Goal: Transaction & Acquisition: Purchase product/service

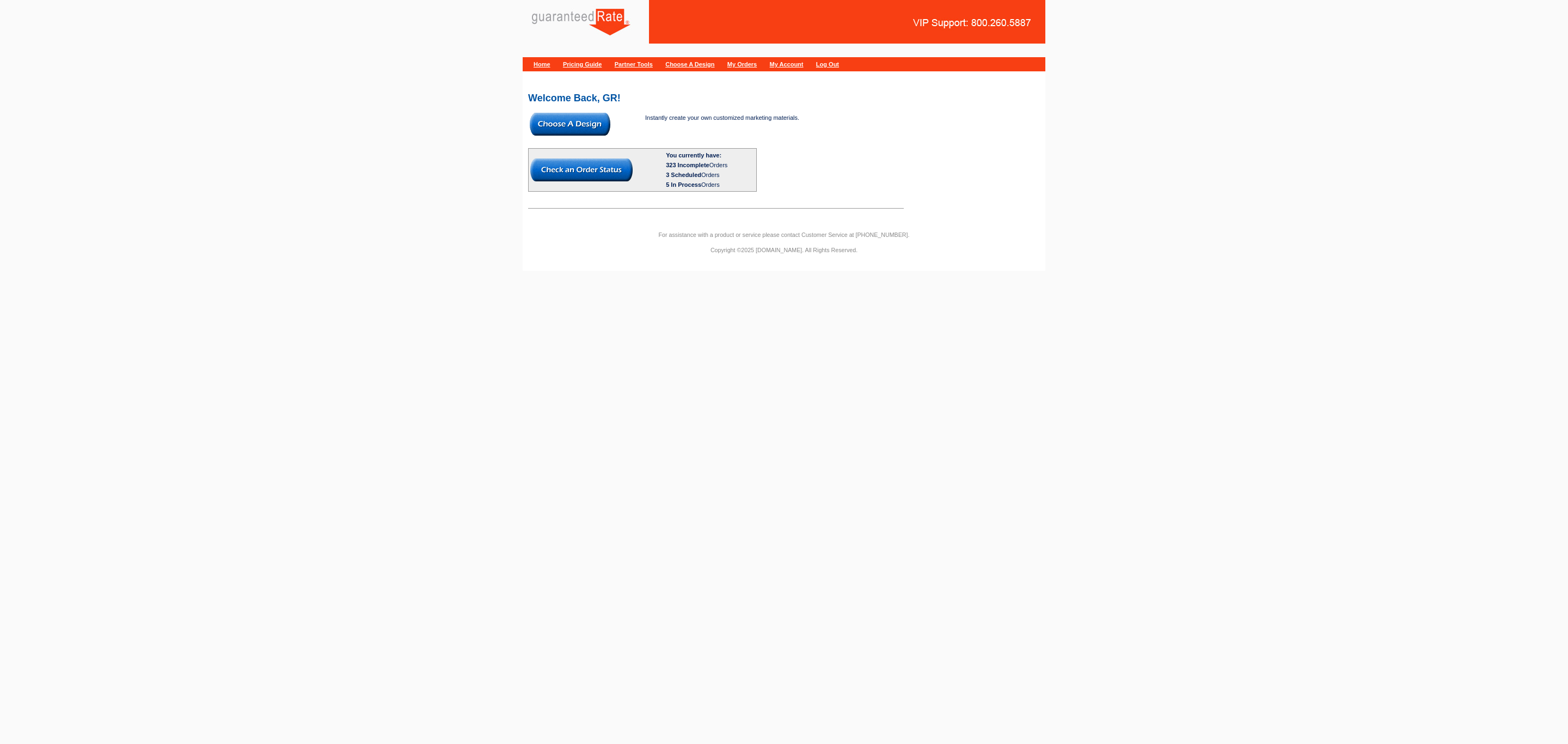
click at [601, 119] on img at bounding box center [570, 124] width 80 height 23
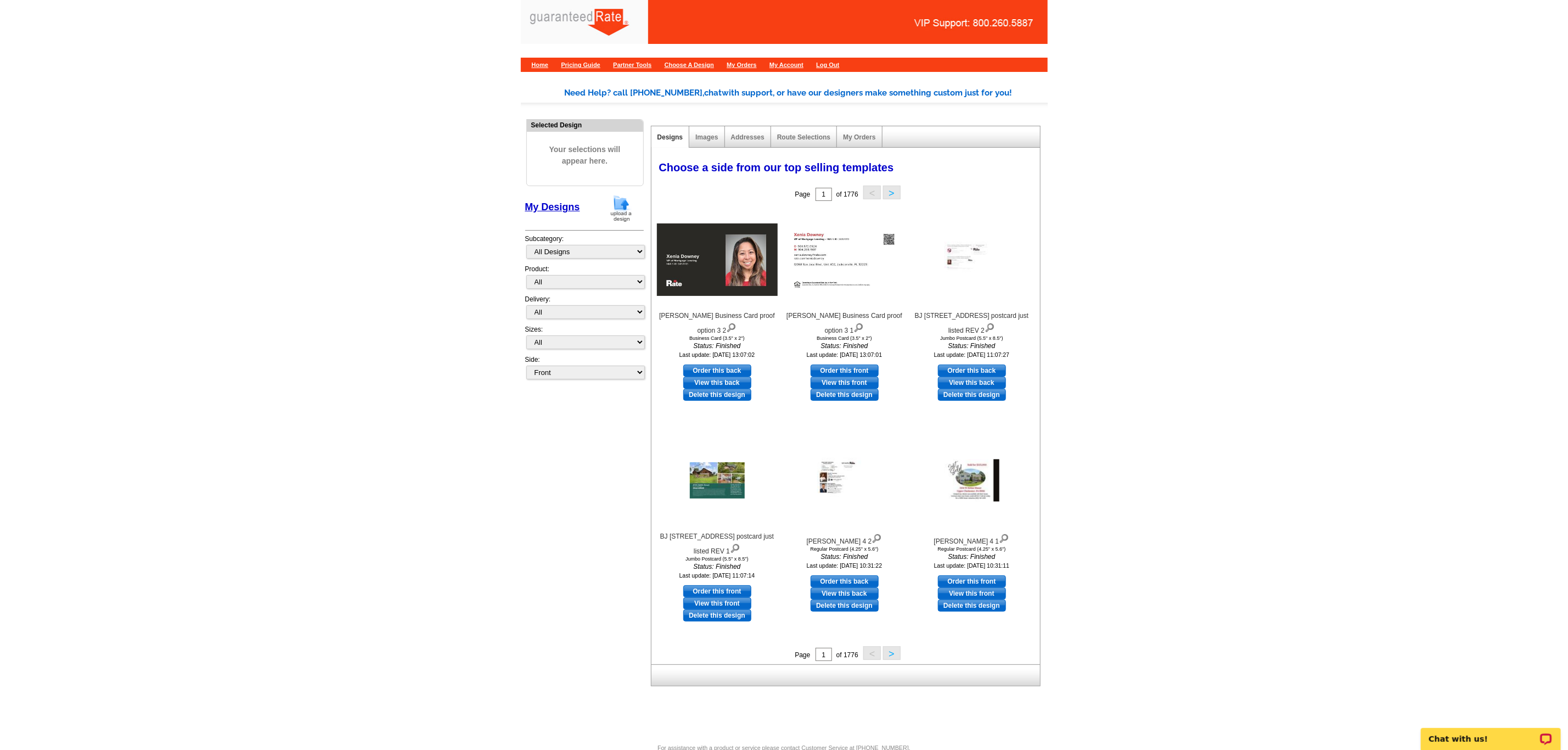
click at [626, 206] on img at bounding box center [621, 209] width 29 height 28
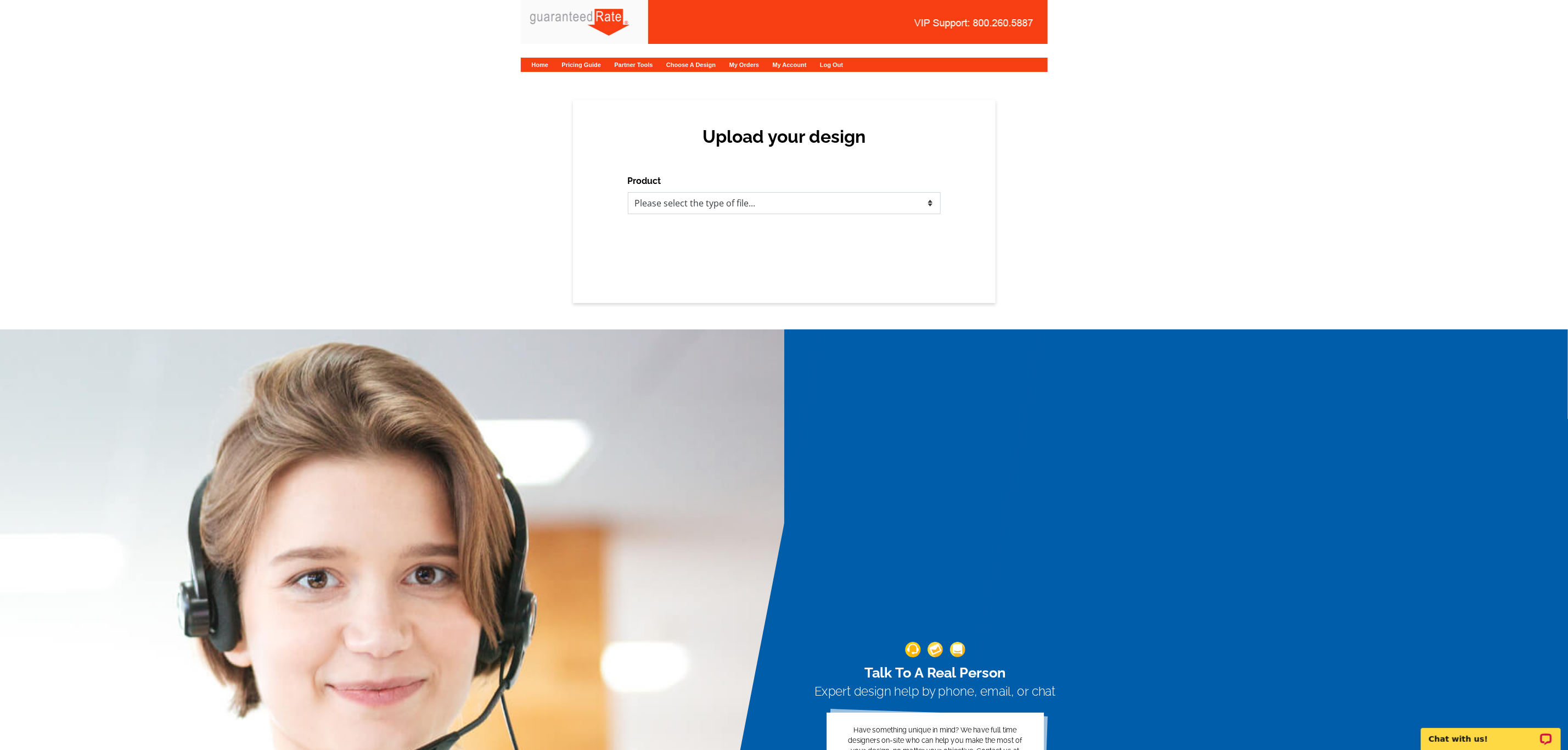
click at [749, 204] on select "Please select the type of file... Postcards Calendars Business Cards Letters an…" at bounding box center [784, 203] width 313 height 22
select select "1"
click at [628, 192] on select "Please select the type of file... Postcards Calendars Business Cards Letters an…" at bounding box center [784, 203] width 313 height 22
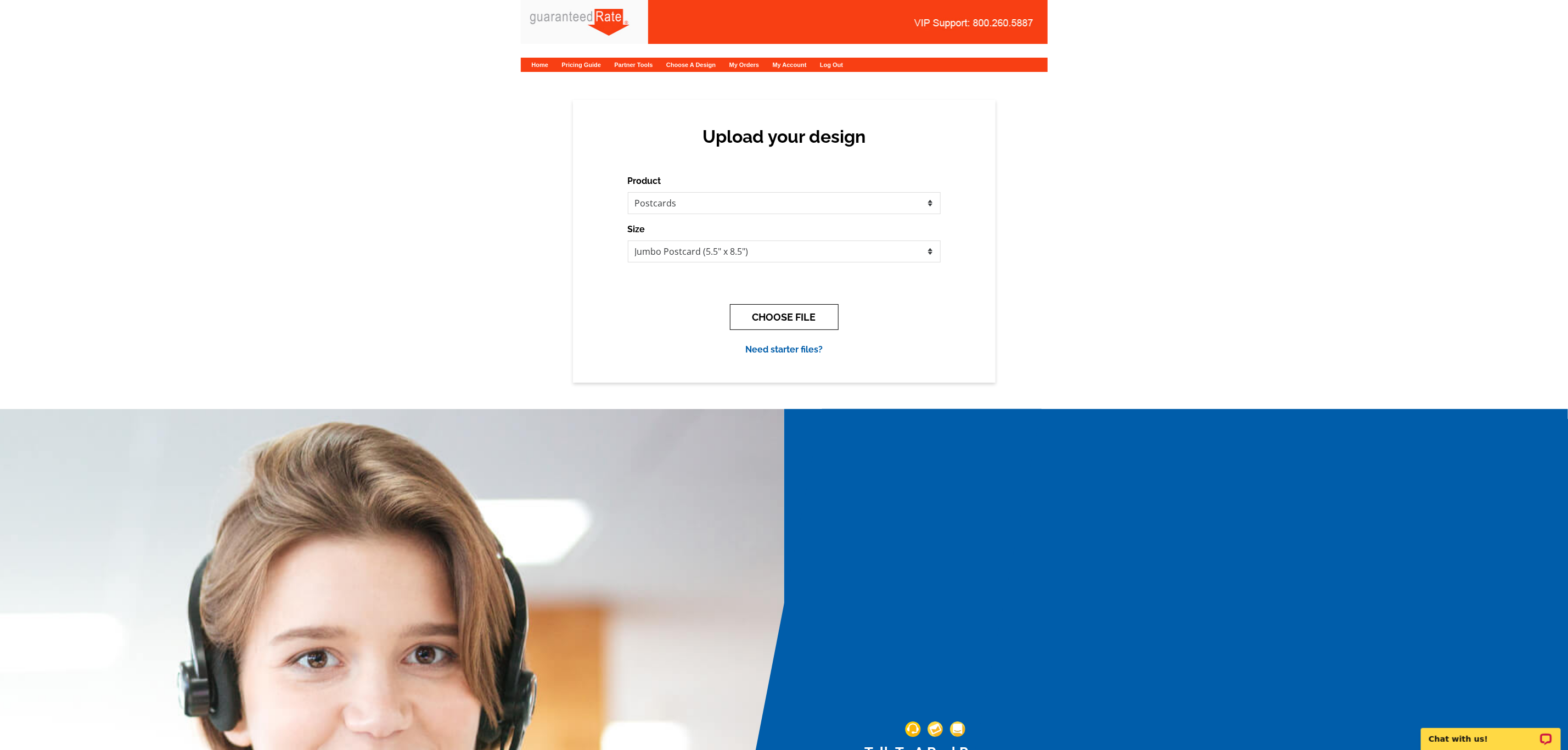
click at [771, 311] on button "CHOOSE FILE" at bounding box center [784, 317] width 109 height 26
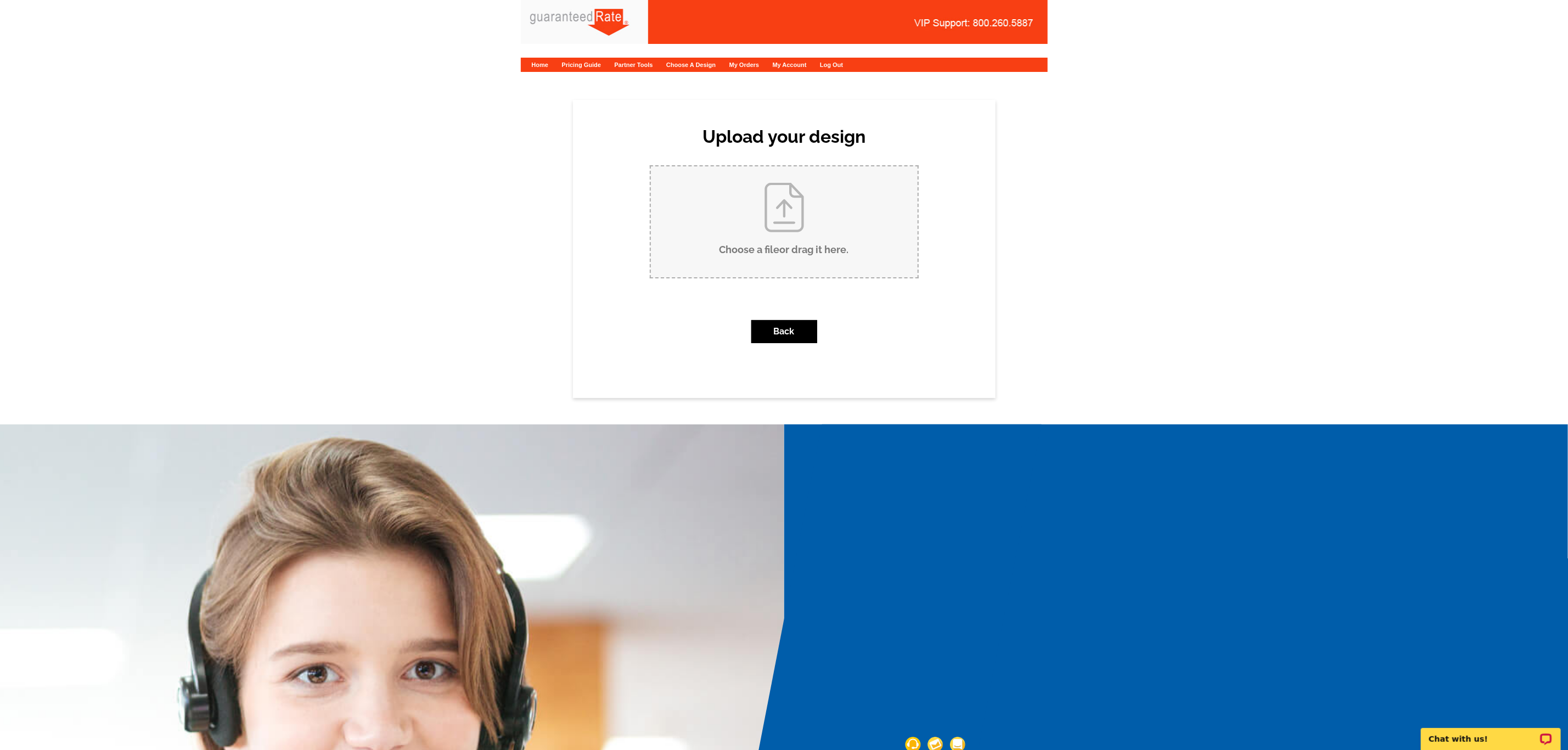
click at [776, 237] on input "Choose a file or drag it here ." at bounding box center [784, 222] width 267 height 111
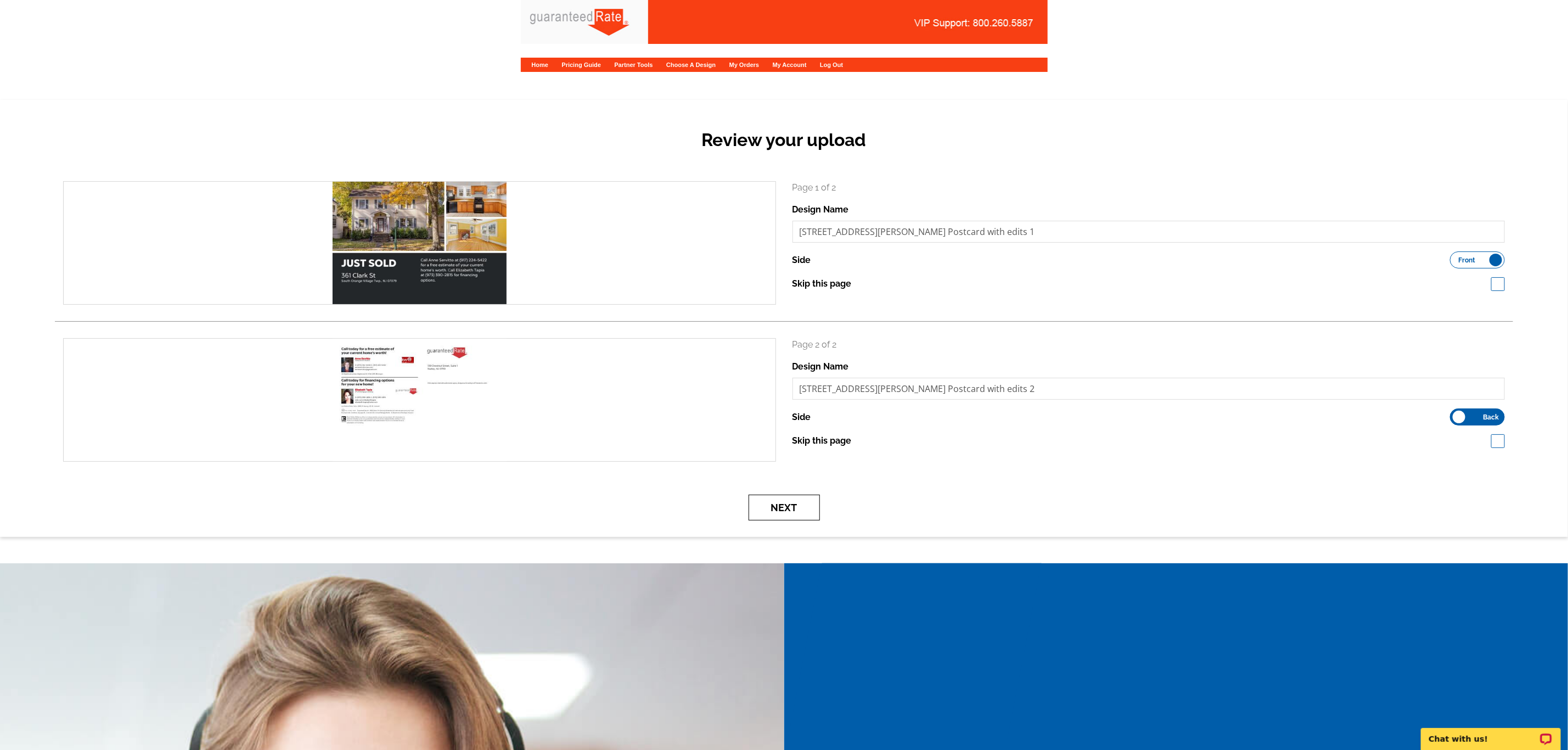
click at [804, 507] on button "Next" at bounding box center [784, 508] width 71 height 26
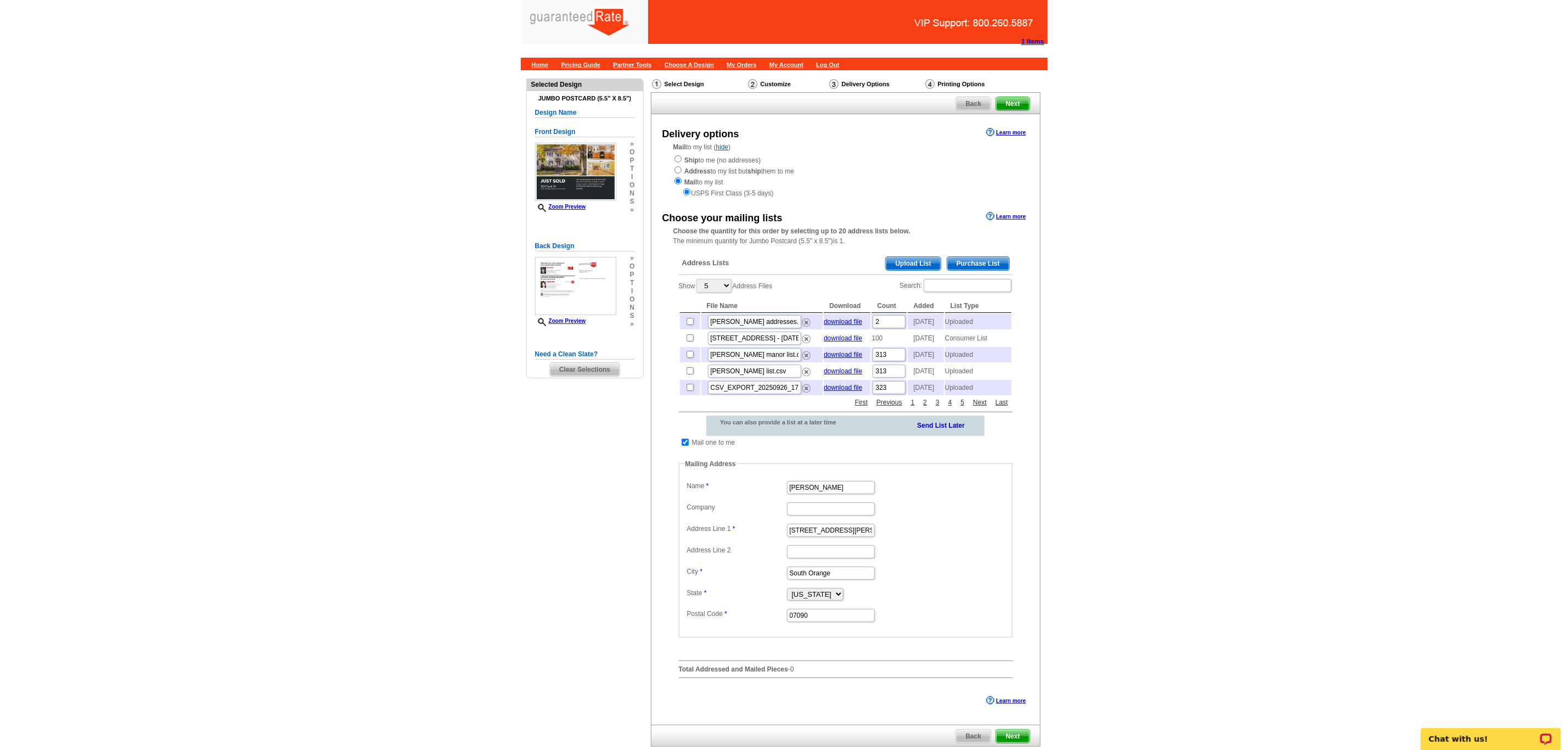
click at [968, 263] on span "Purchase List" at bounding box center [978, 263] width 62 height 13
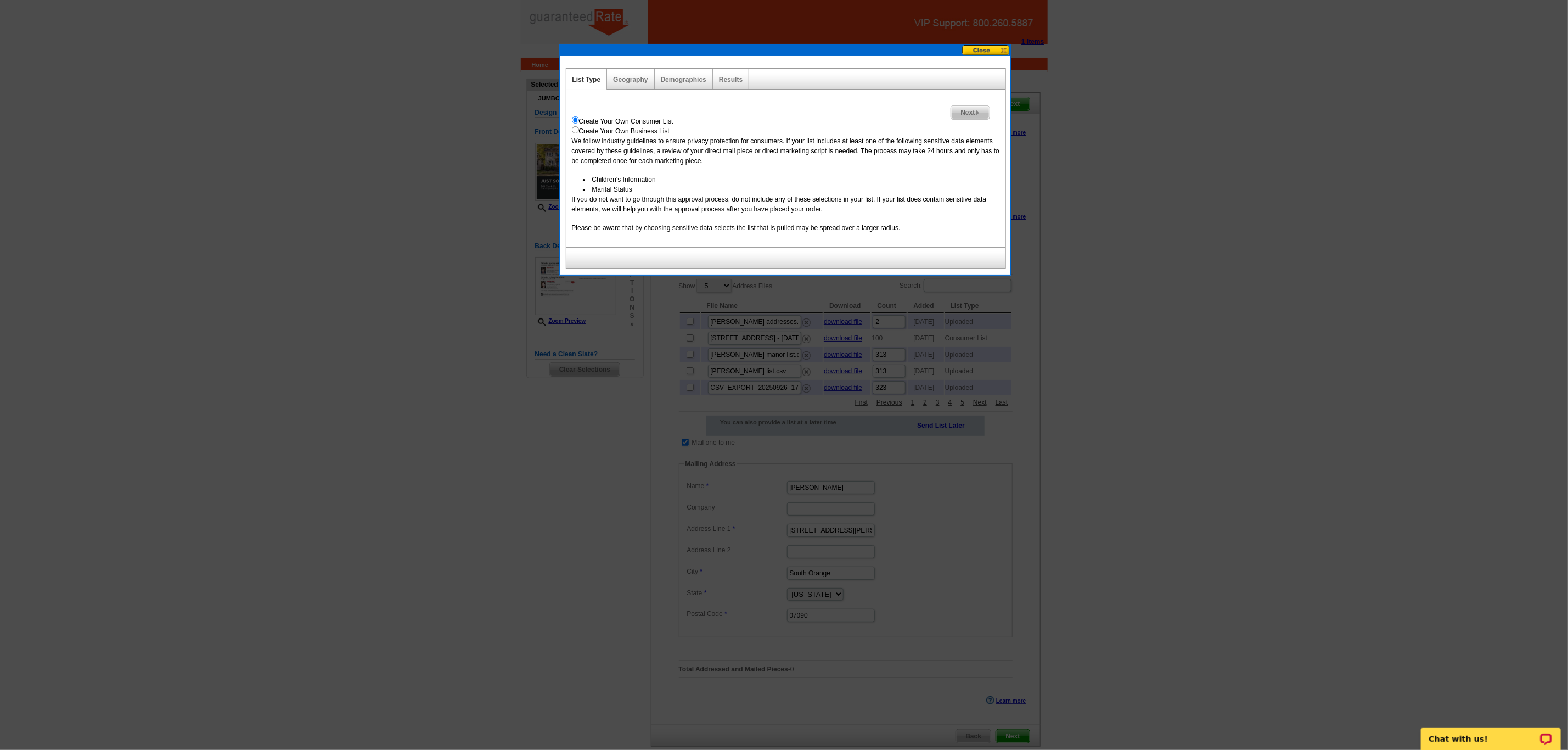
click at [627, 73] on div "Geography" at bounding box center [630, 79] width 47 height 21
click at [975, 110] on img at bounding box center [978, 113] width 5 height 5
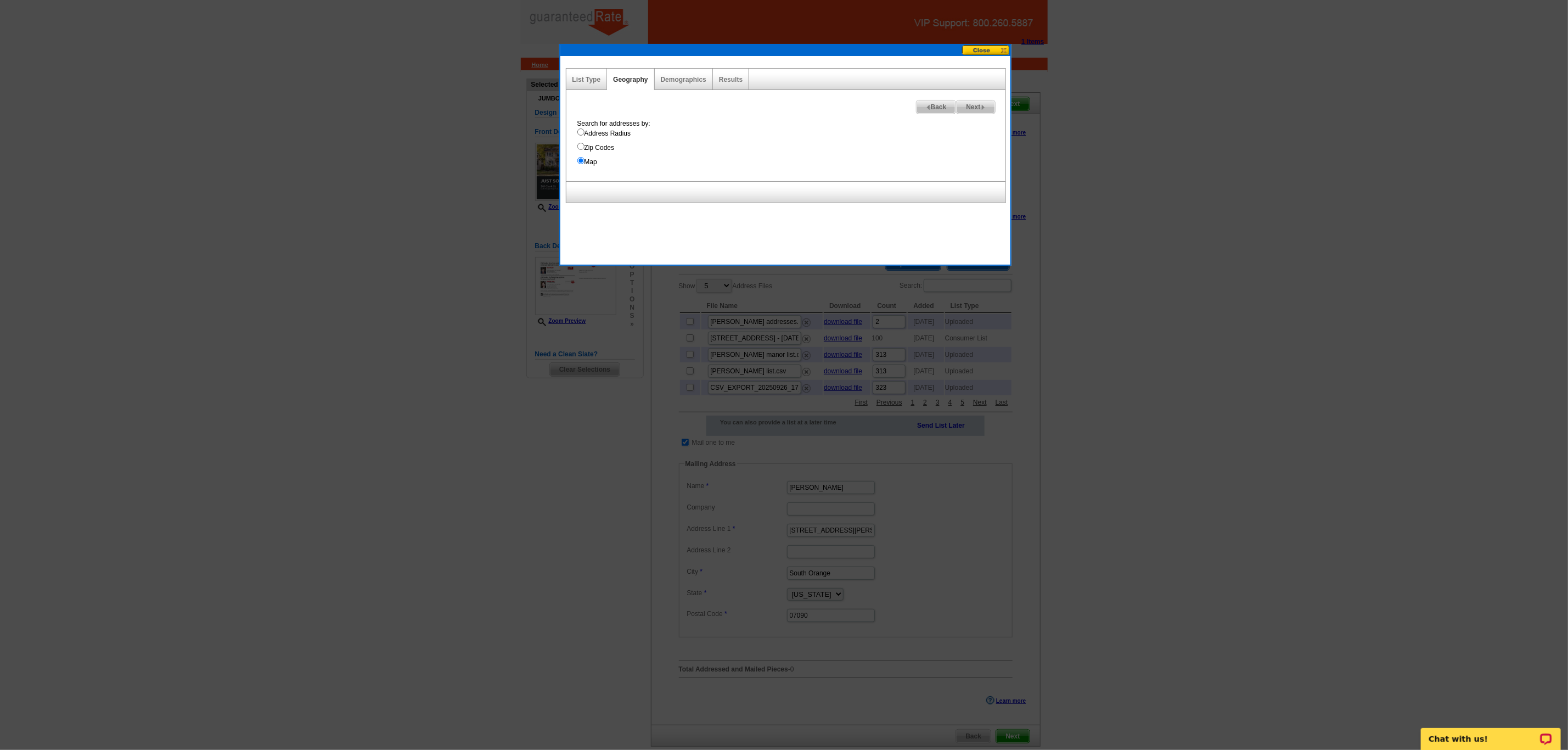
click at [581, 134] on input "Address Radius" at bounding box center [581, 132] width 7 height 7
radio input "true"
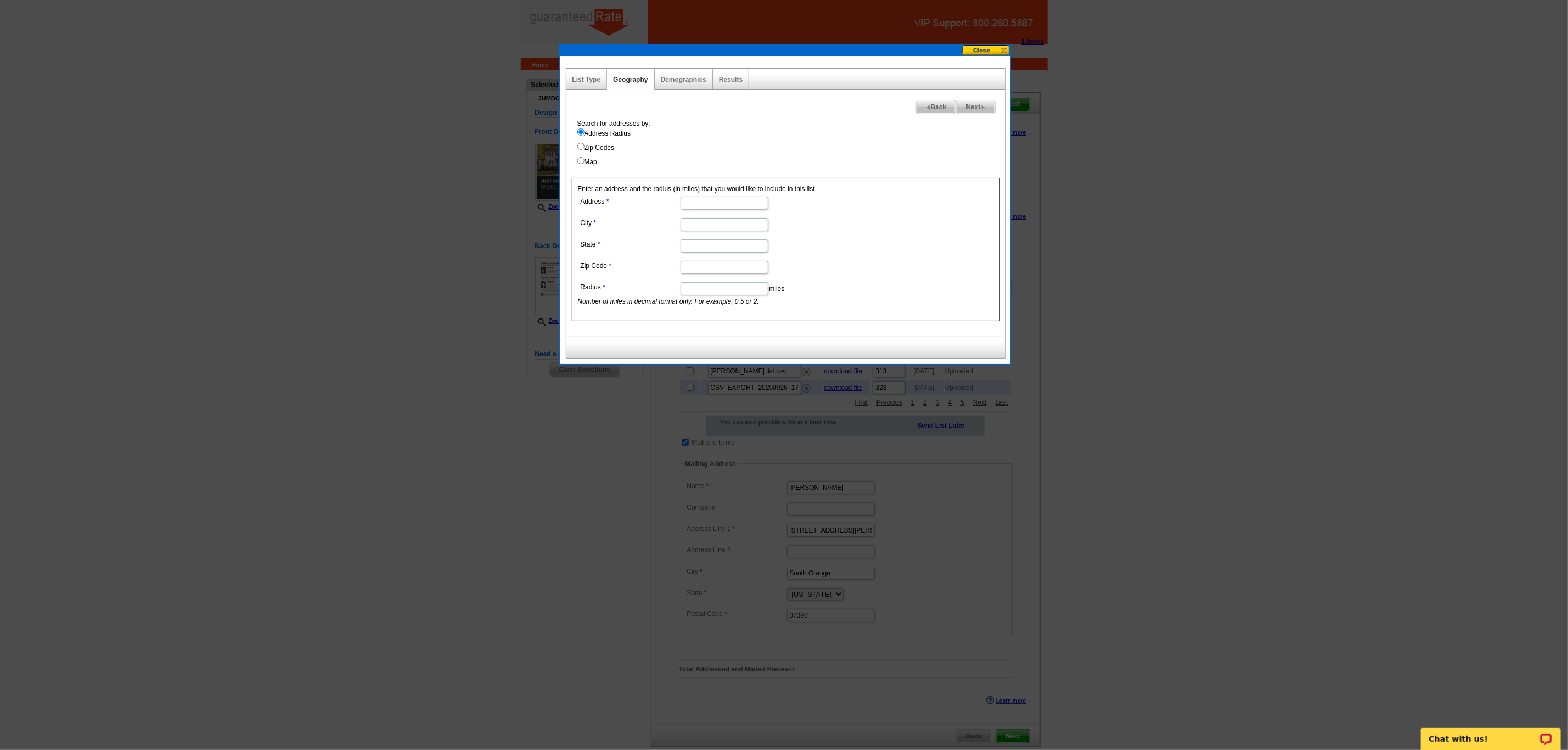
click at [585, 152] on label "Zip Codes" at bounding box center [792, 148] width 428 height 10
click at [585, 150] on input "Zip Codes" at bounding box center [581, 147] width 7 height 7
radio input "true"
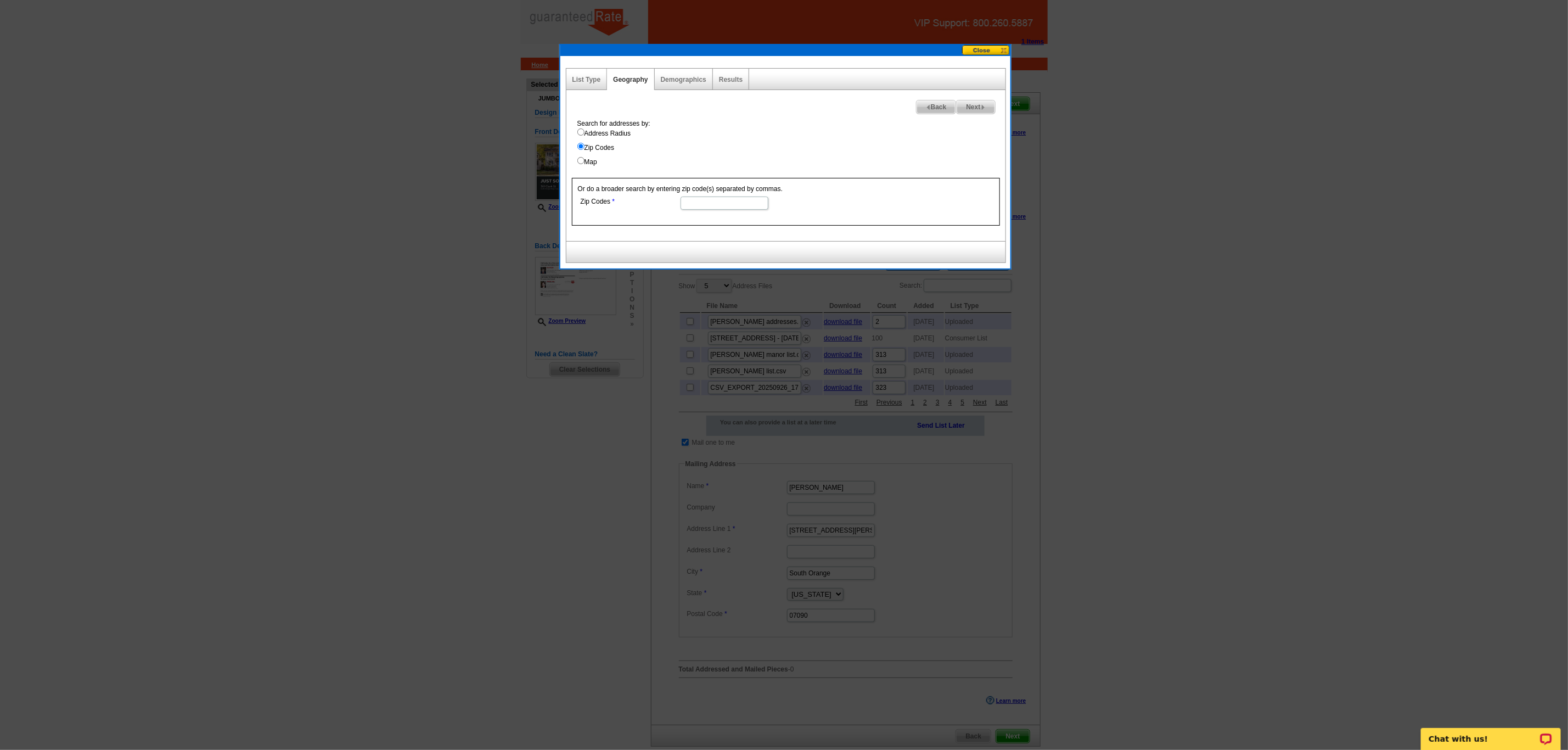
click at [578, 158] on input "Map" at bounding box center [581, 161] width 7 height 7
radio input "true"
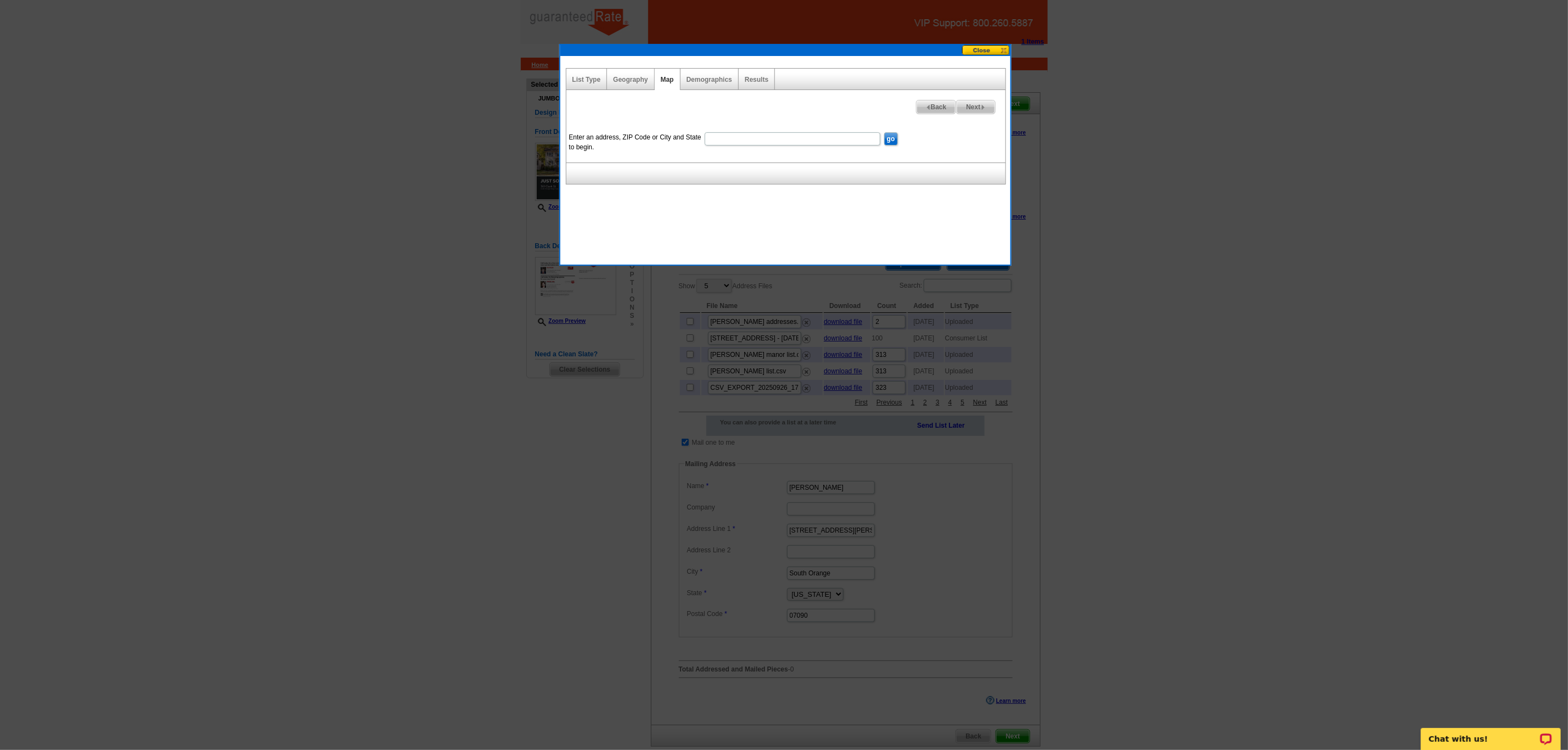
click at [735, 137] on input "Enter an address, ZIP Code or City and State to begin." at bounding box center [792, 139] width 176 height 13
type input "[STREET_ADDRESS]"
click at [891, 139] on input "go" at bounding box center [891, 139] width 14 height 13
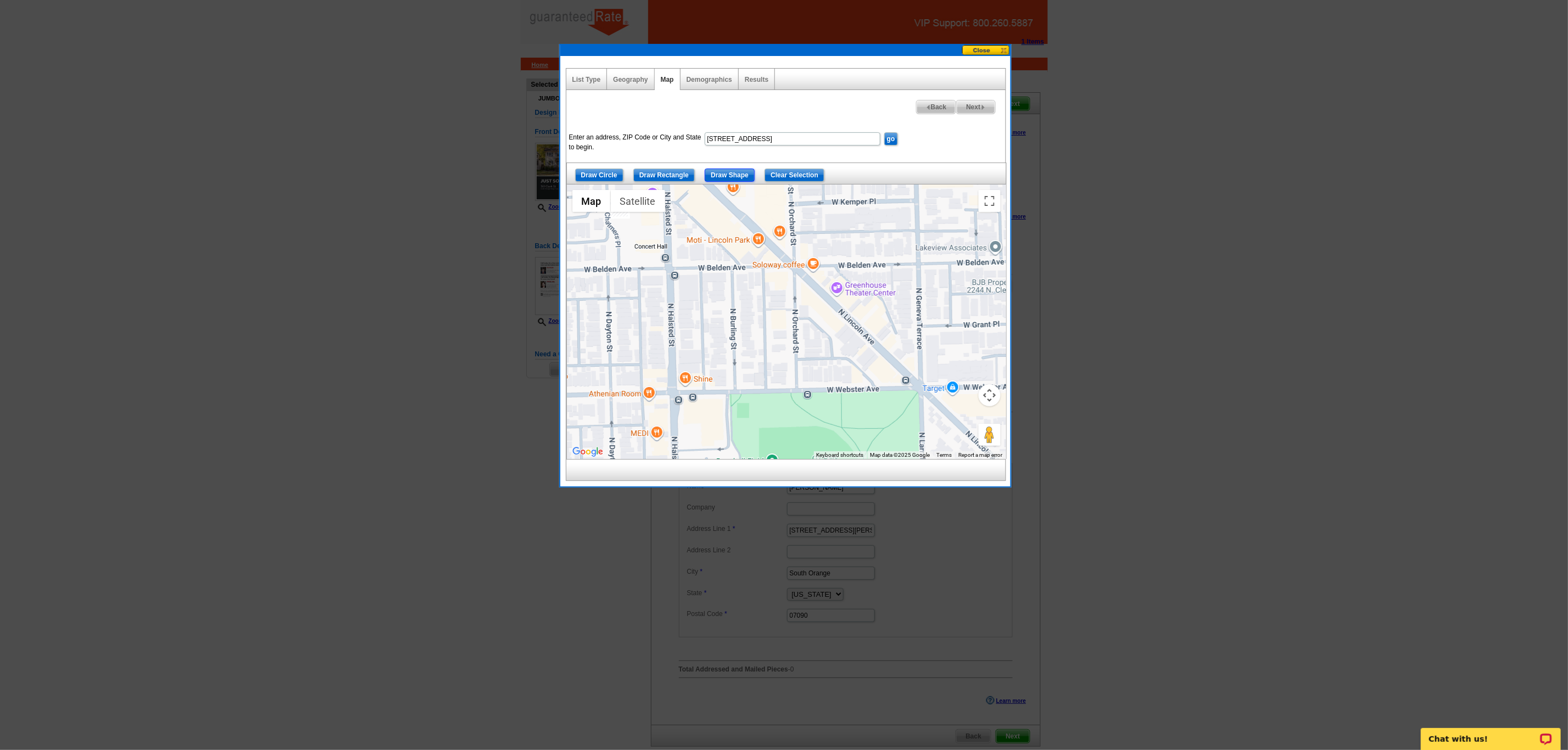
click at [740, 171] on input "Draw Shape" at bounding box center [729, 175] width 50 height 13
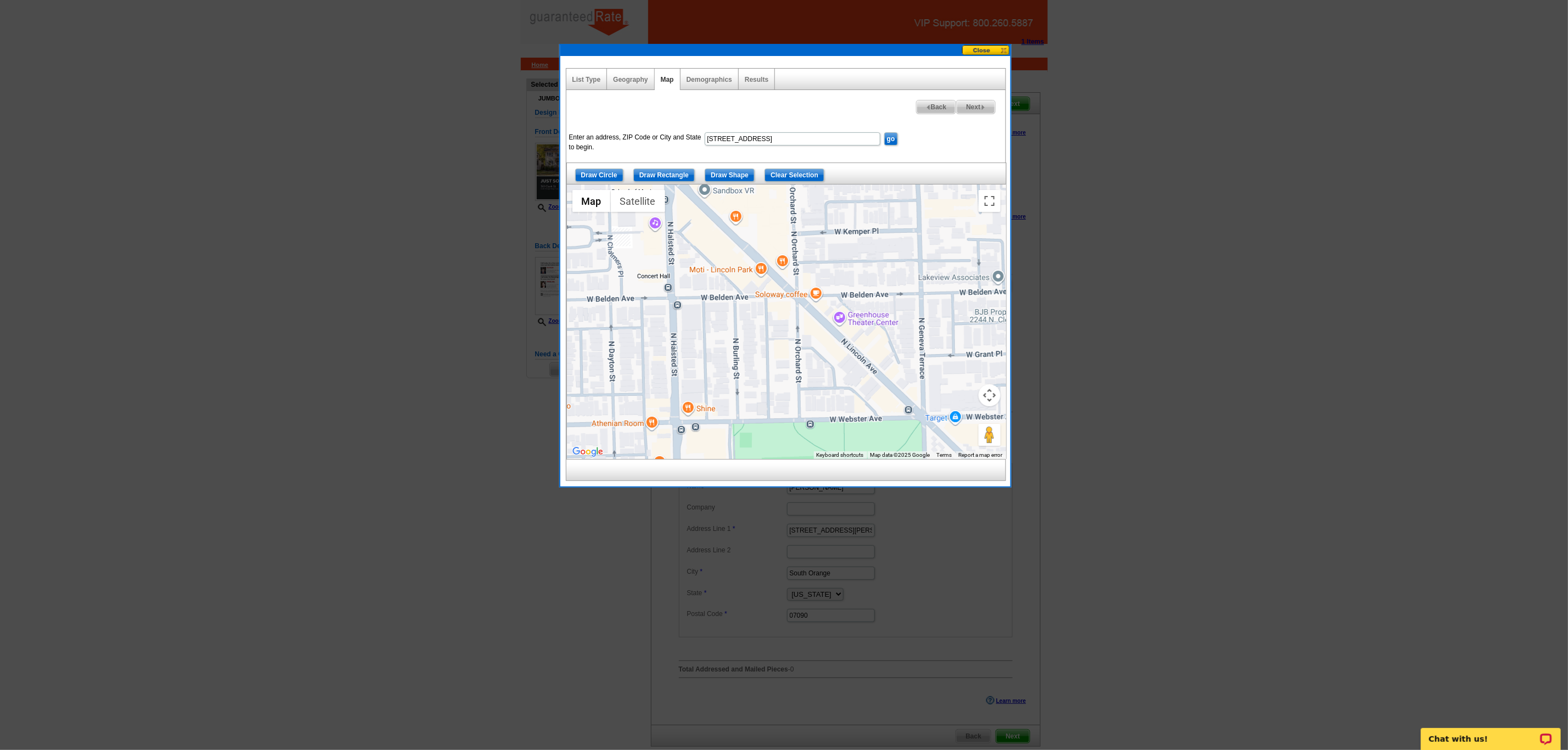
drag, startPoint x: 666, startPoint y: 265, endPoint x: 668, endPoint y: 299, distance: 34.1
click at [668, 299] on div at bounding box center [787, 322] width 439 height 274
click at [670, 299] on div at bounding box center [787, 322] width 439 height 274
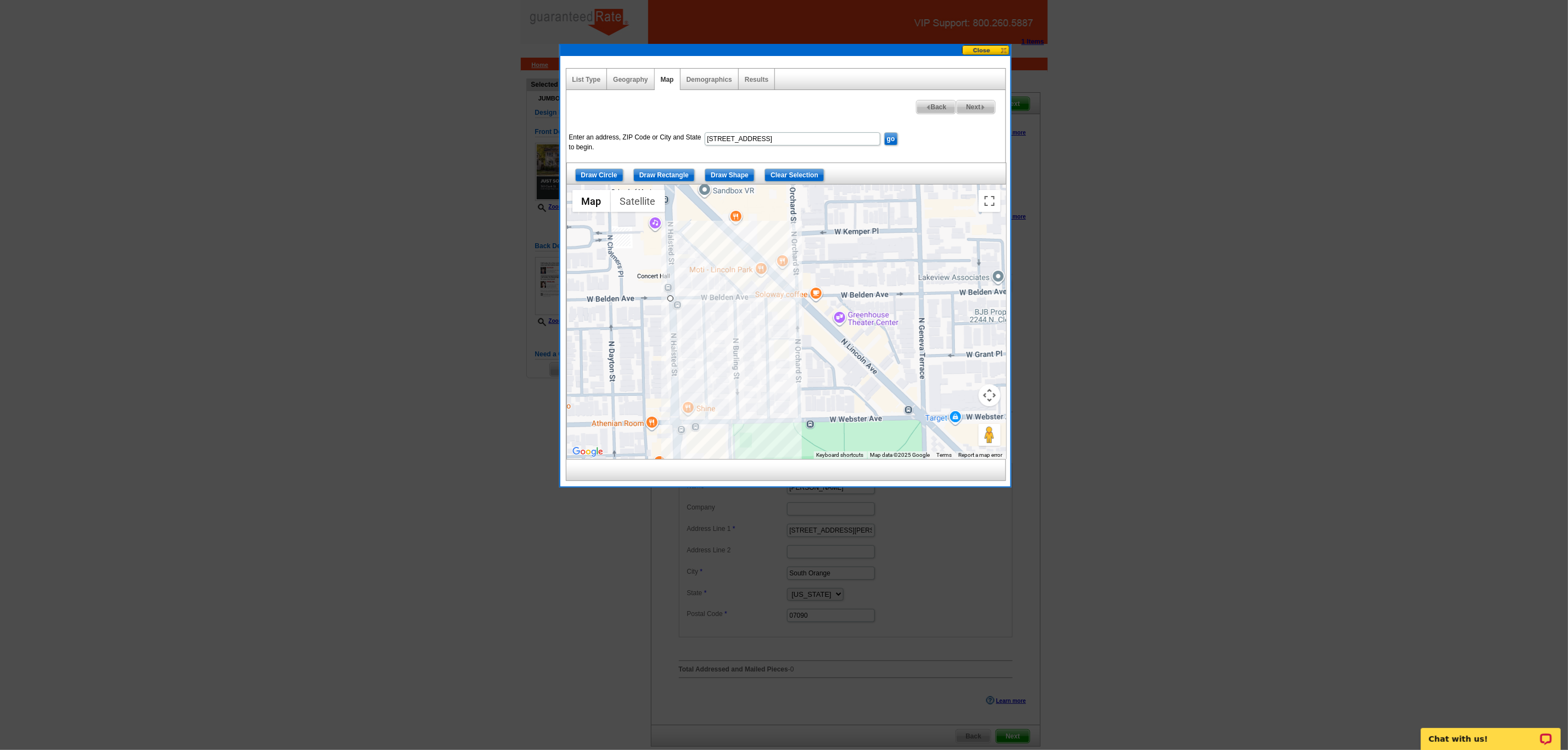
click at [673, 425] on div at bounding box center [787, 322] width 439 height 274
click at [799, 422] on div at bounding box center [787, 322] width 439 height 274
click at [922, 419] on div at bounding box center [787, 322] width 439 height 274
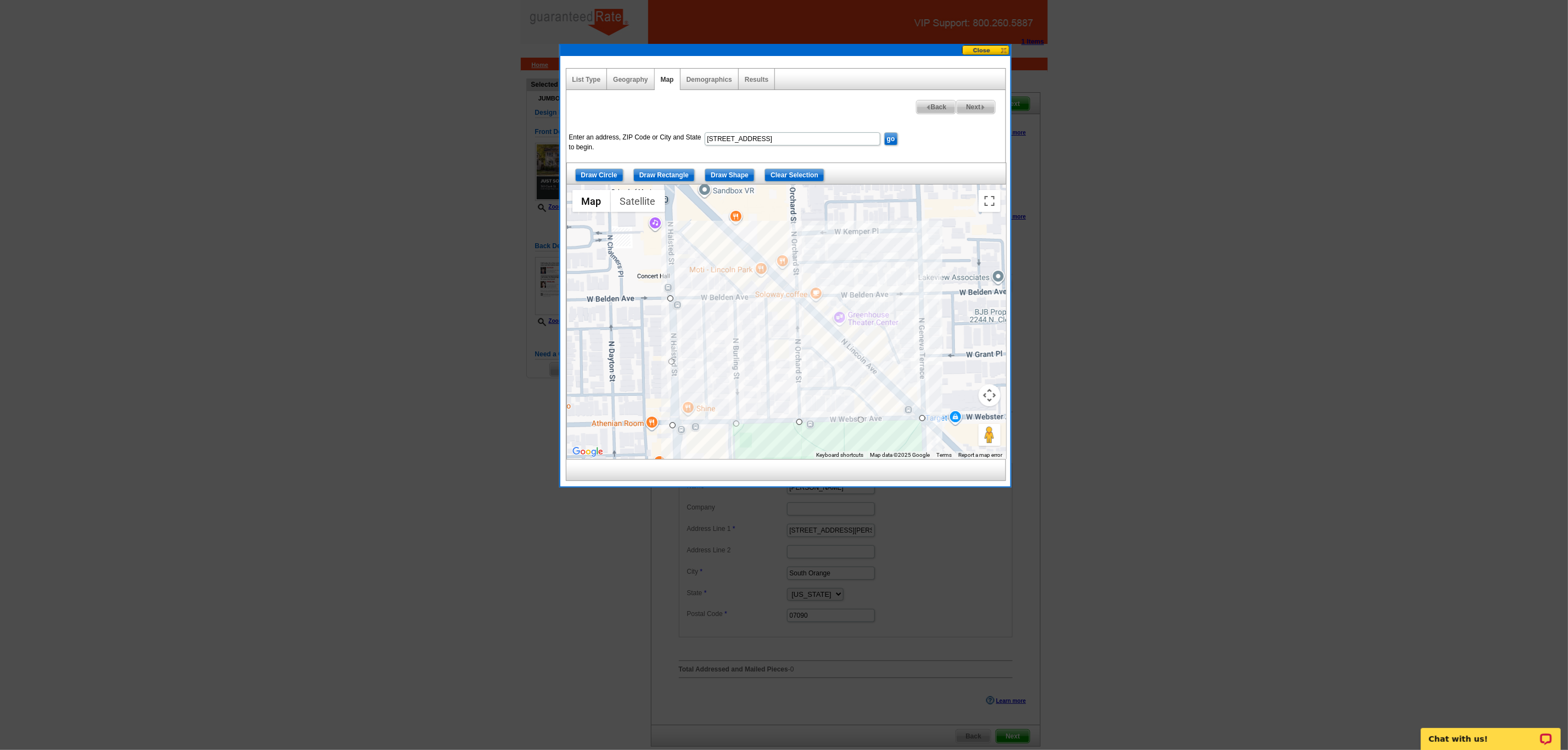
click at [795, 294] on div at bounding box center [787, 322] width 439 height 274
click at [668, 297] on div at bounding box center [787, 322] width 439 height 274
click at [981, 107] on img at bounding box center [983, 107] width 5 height 5
select select
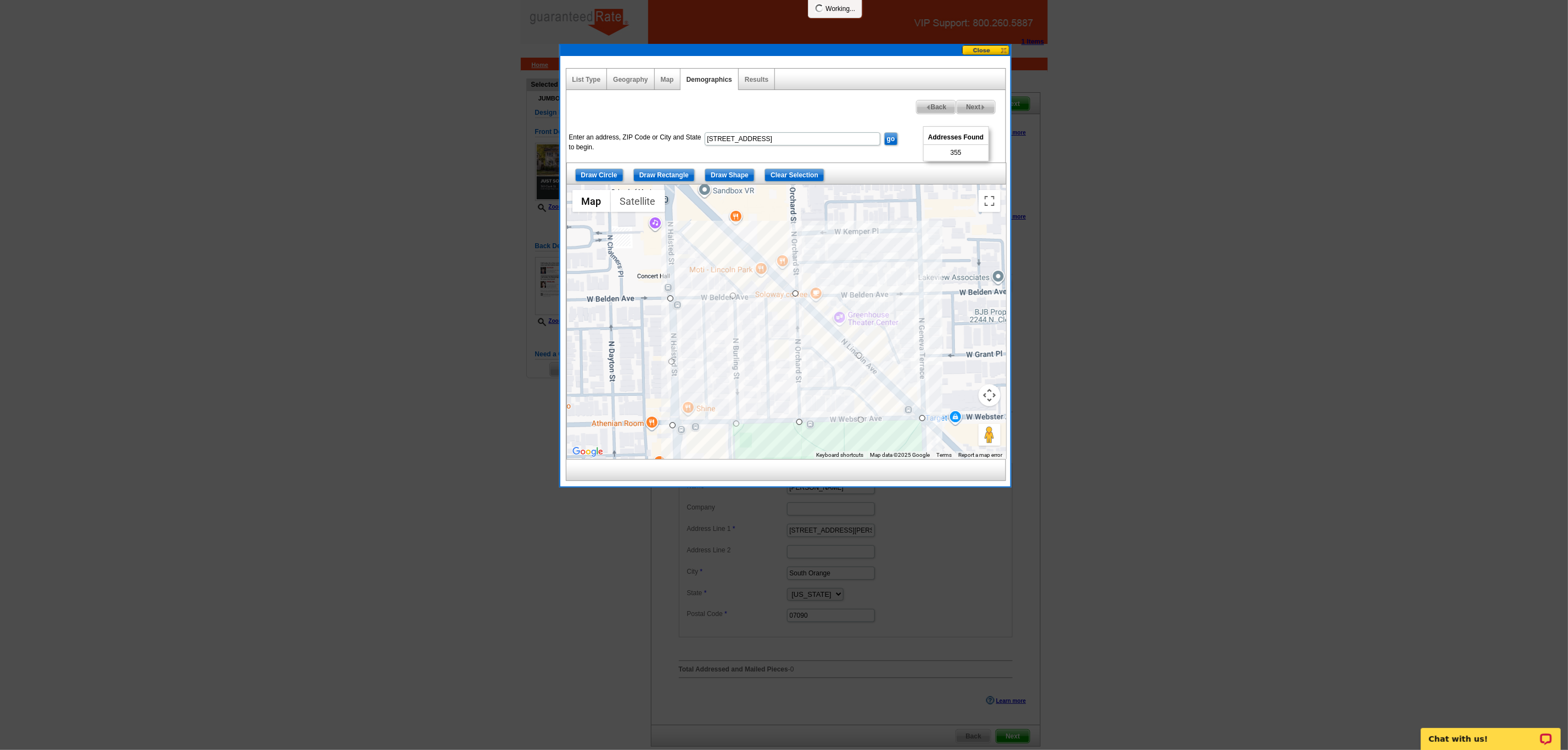
select select
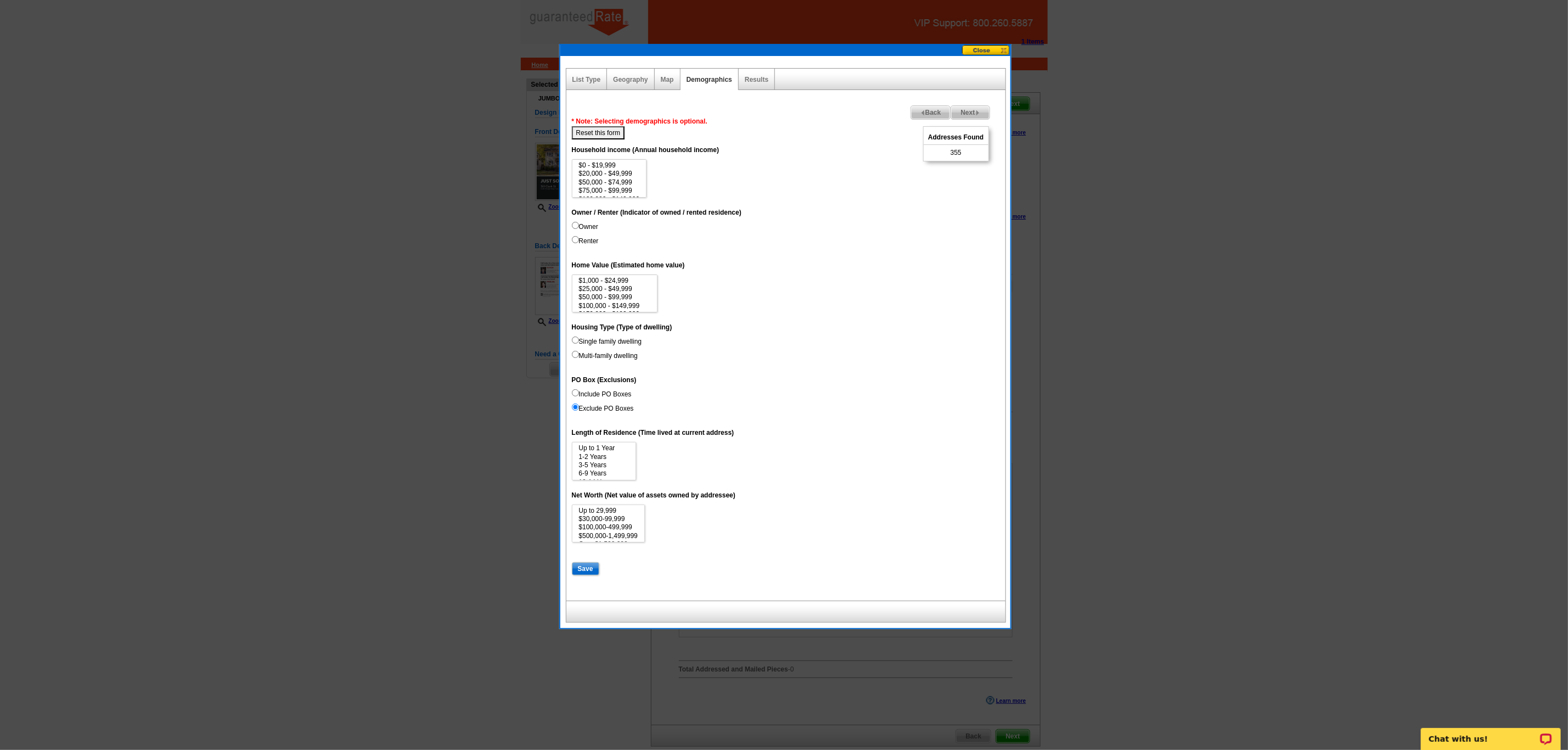
click at [973, 114] on span "Next" at bounding box center [970, 112] width 38 height 13
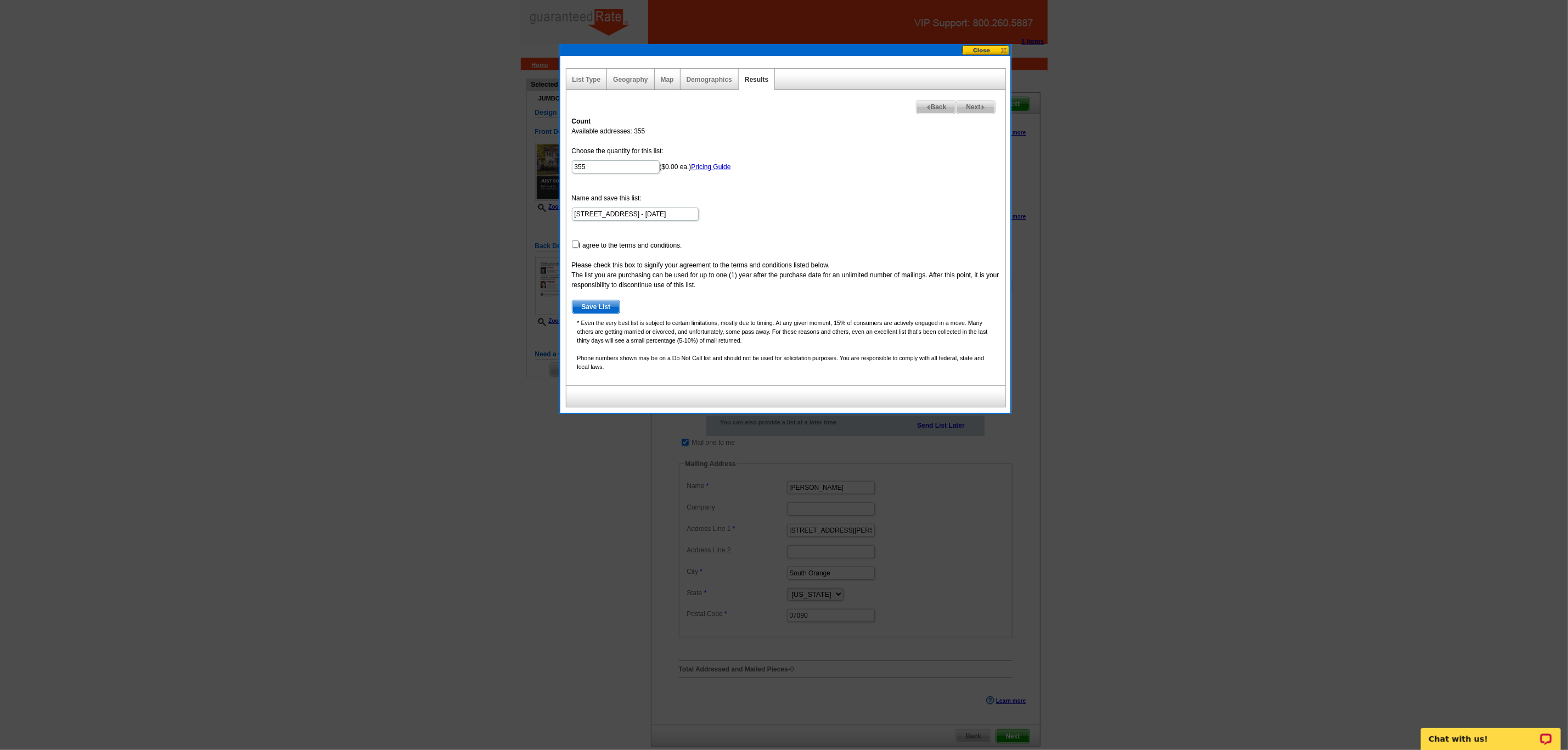
click at [570, 247] on div "Count Available addresses: 355 Choose the quantity for this list: 355 ($0.00 ea…" at bounding box center [786, 248] width 439 height 274
click at [930, 109] on span "Back" at bounding box center [937, 107] width 39 height 13
select select
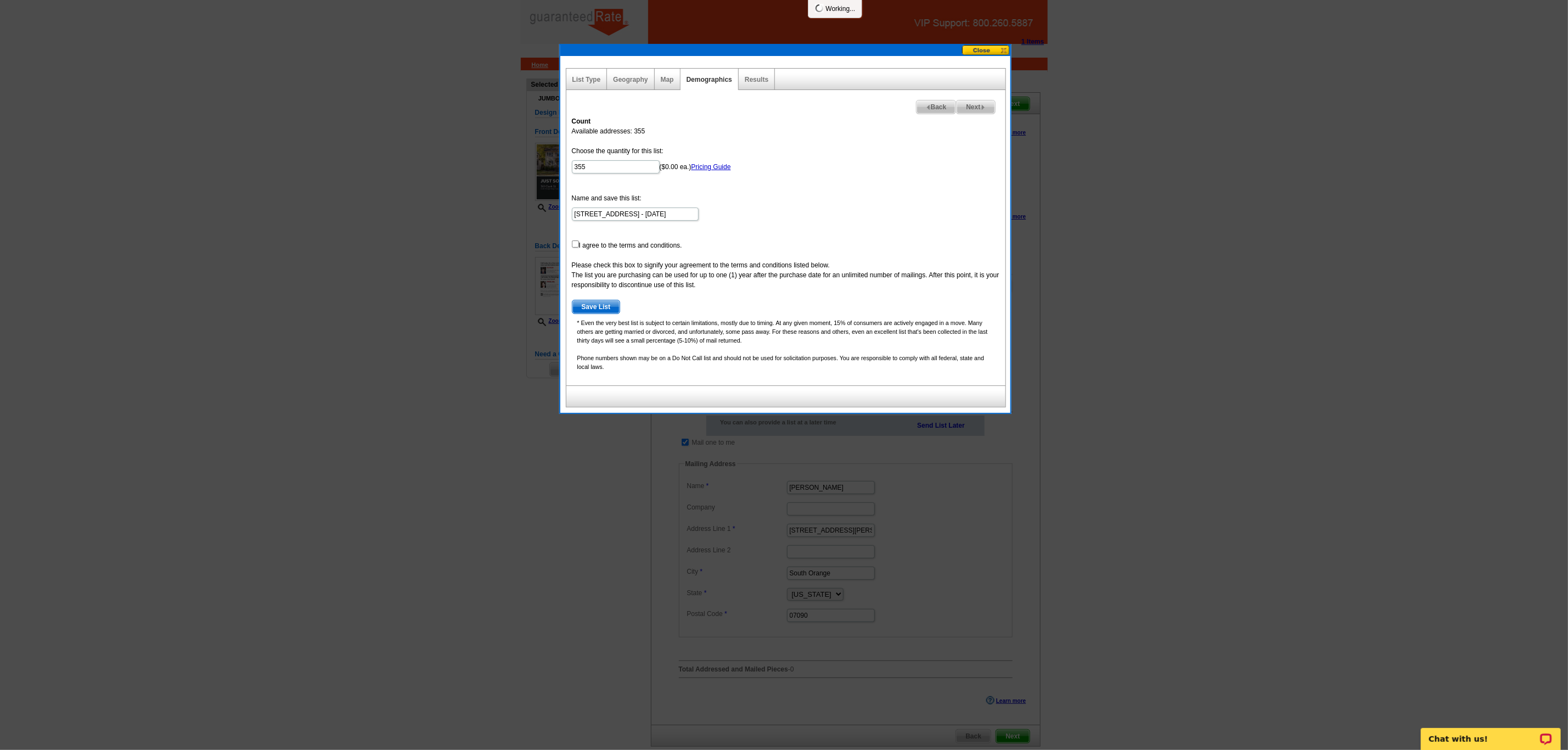
select select
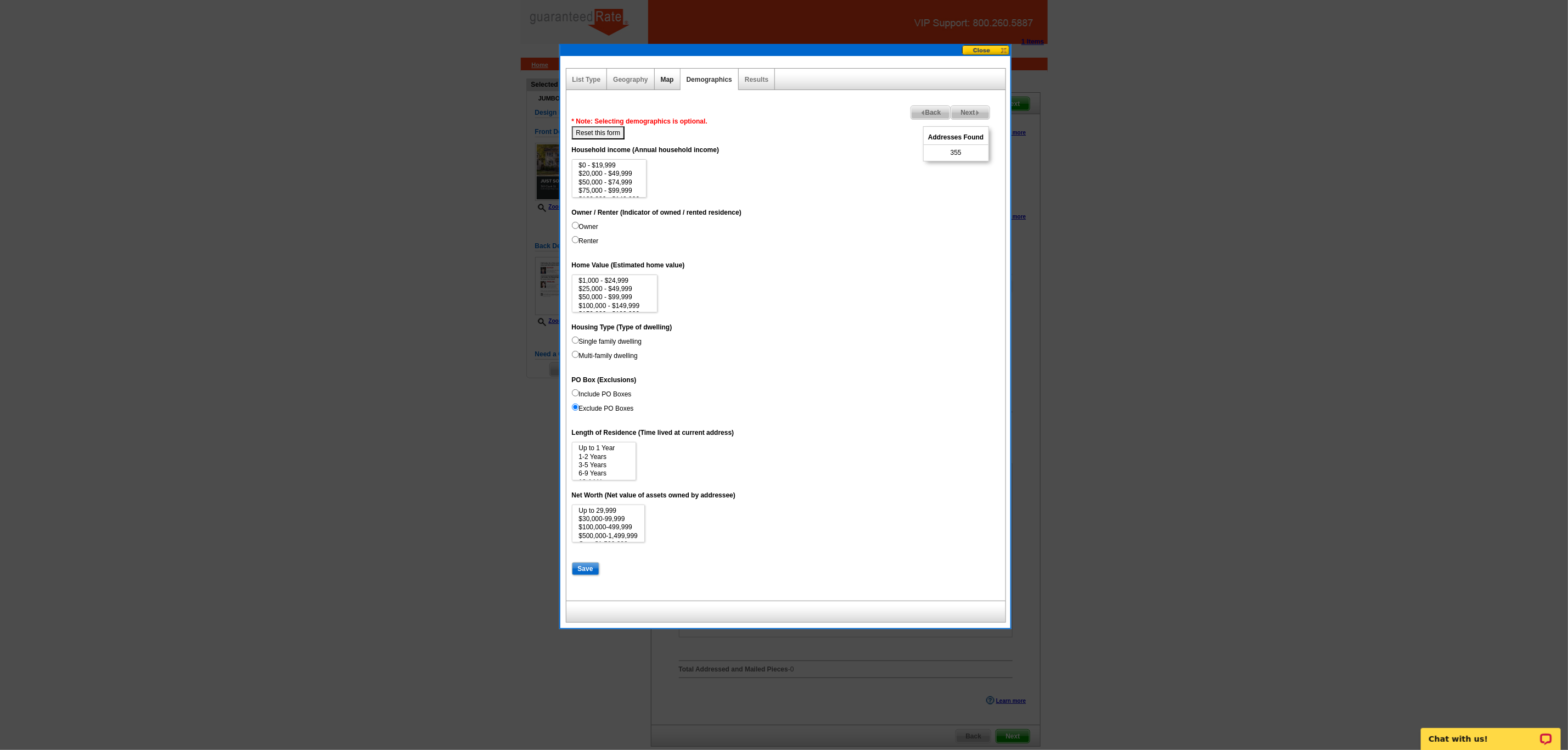
click at [663, 80] on link "Map" at bounding box center [667, 79] width 13 height 8
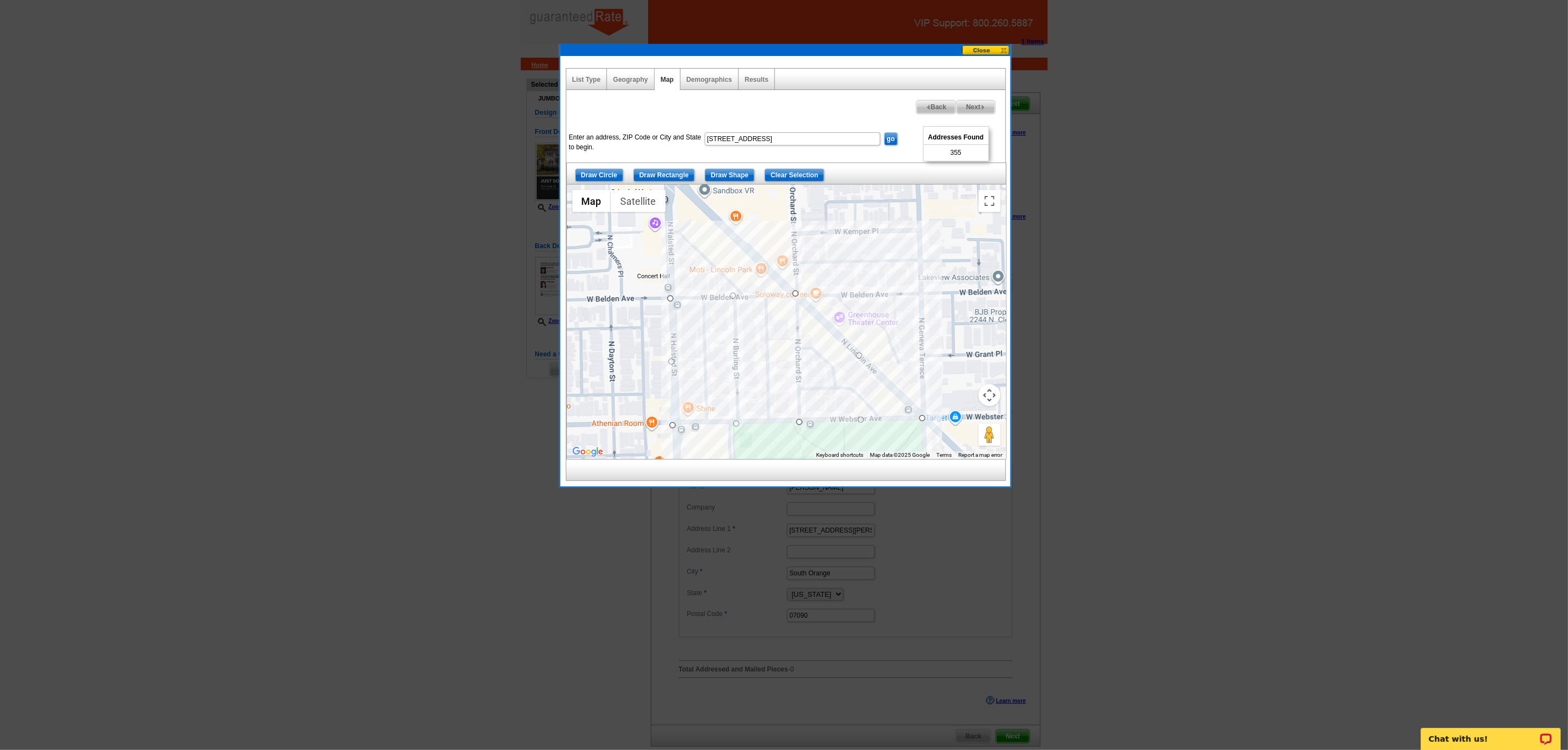
click at [994, 52] on button at bounding box center [986, 50] width 48 height 10
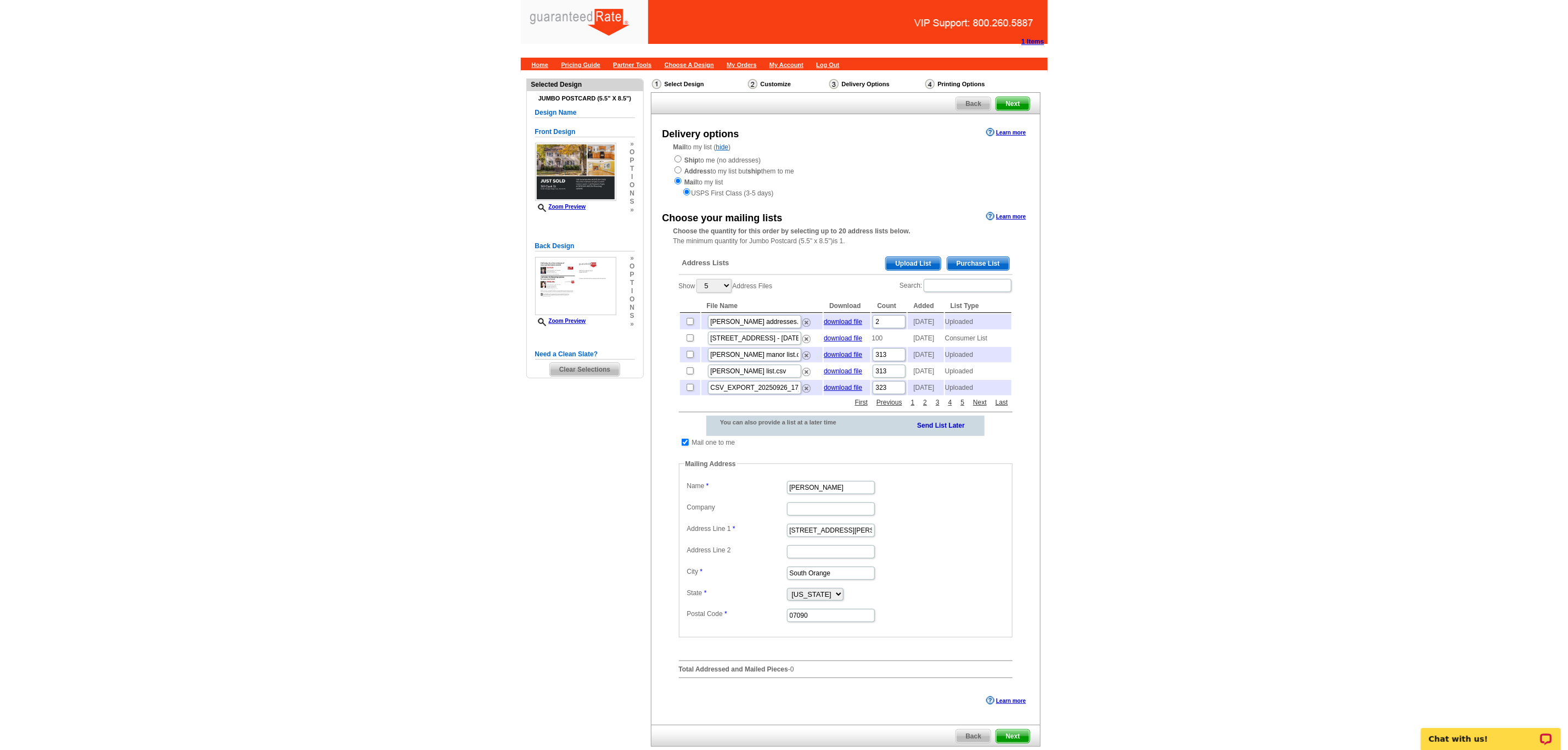
click at [894, 267] on span "Upload List" at bounding box center [913, 263] width 55 height 13
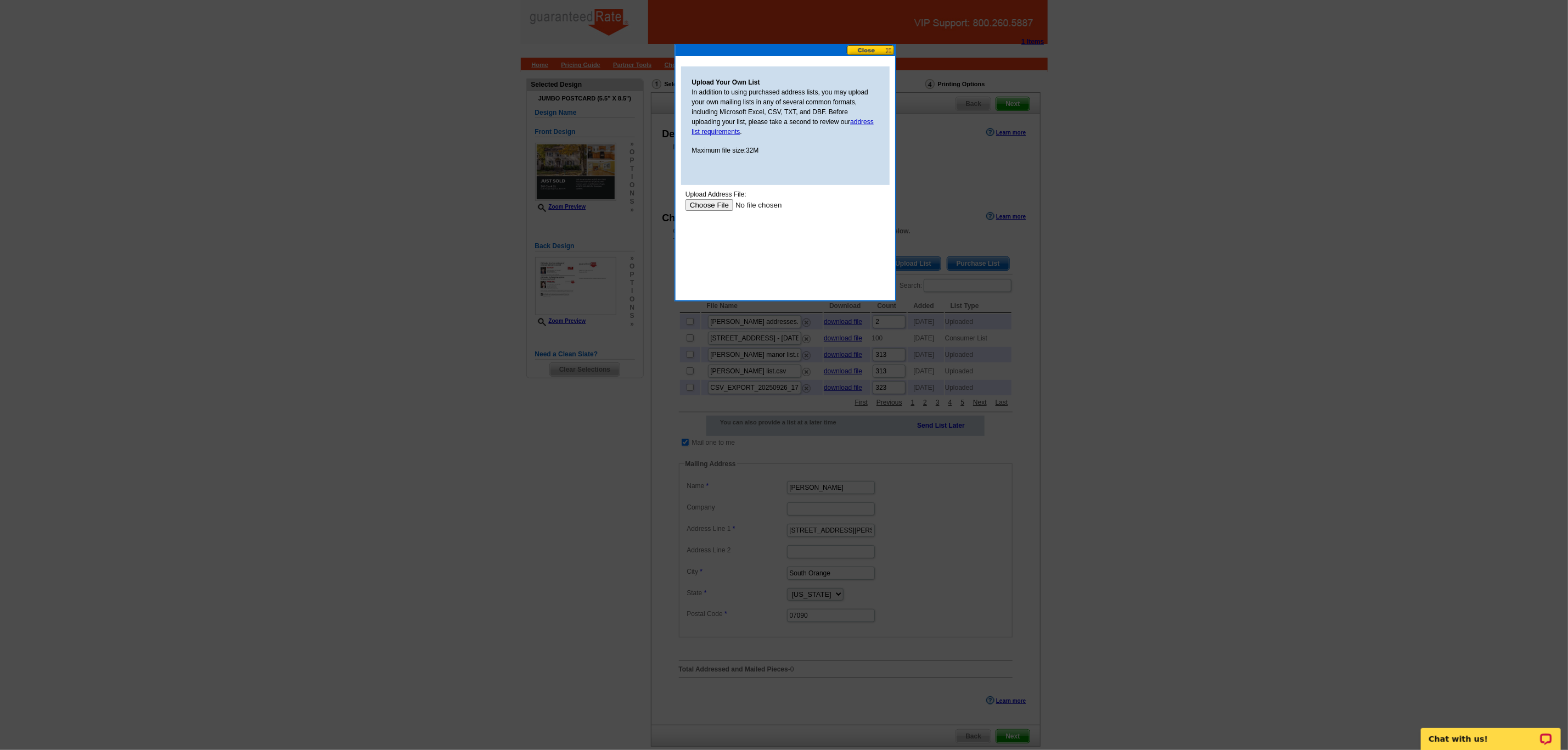
click at [855, 47] on button at bounding box center [871, 50] width 48 height 10
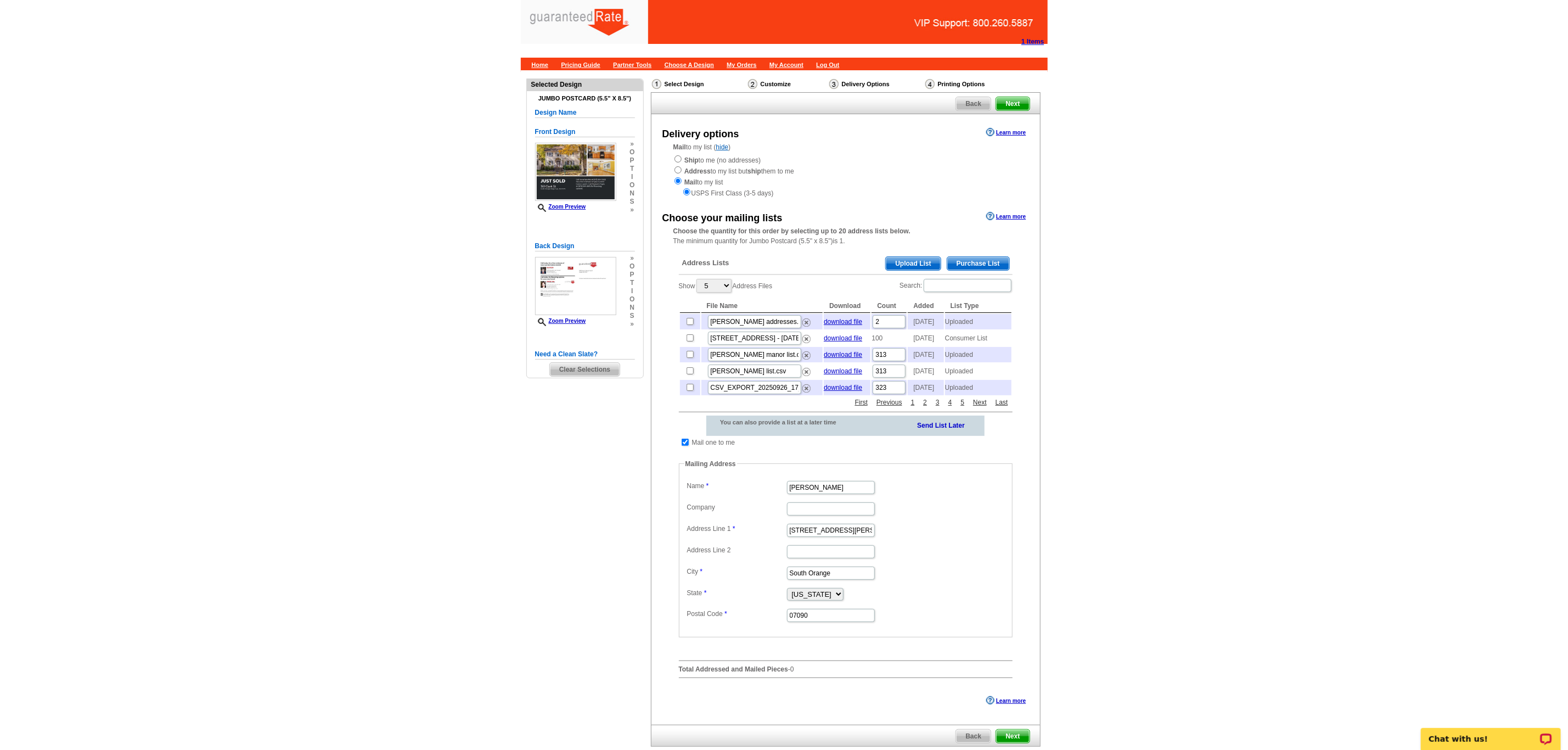
click at [979, 270] on span "Purchase List" at bounding box center [978, 263] width 62 height 13
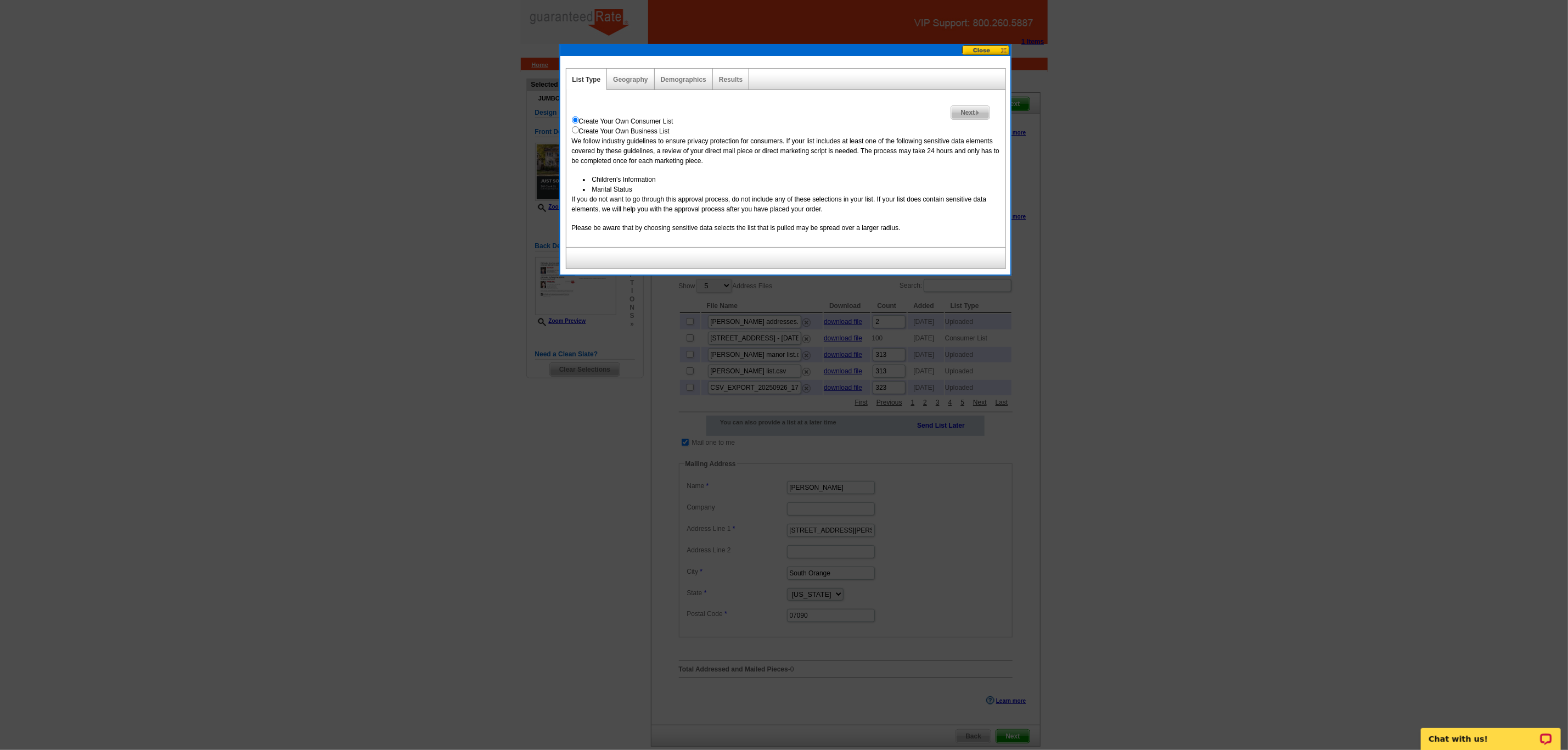
click at [965, 114] on span "Next" at bounding box center [970, 112] width 38 height 13
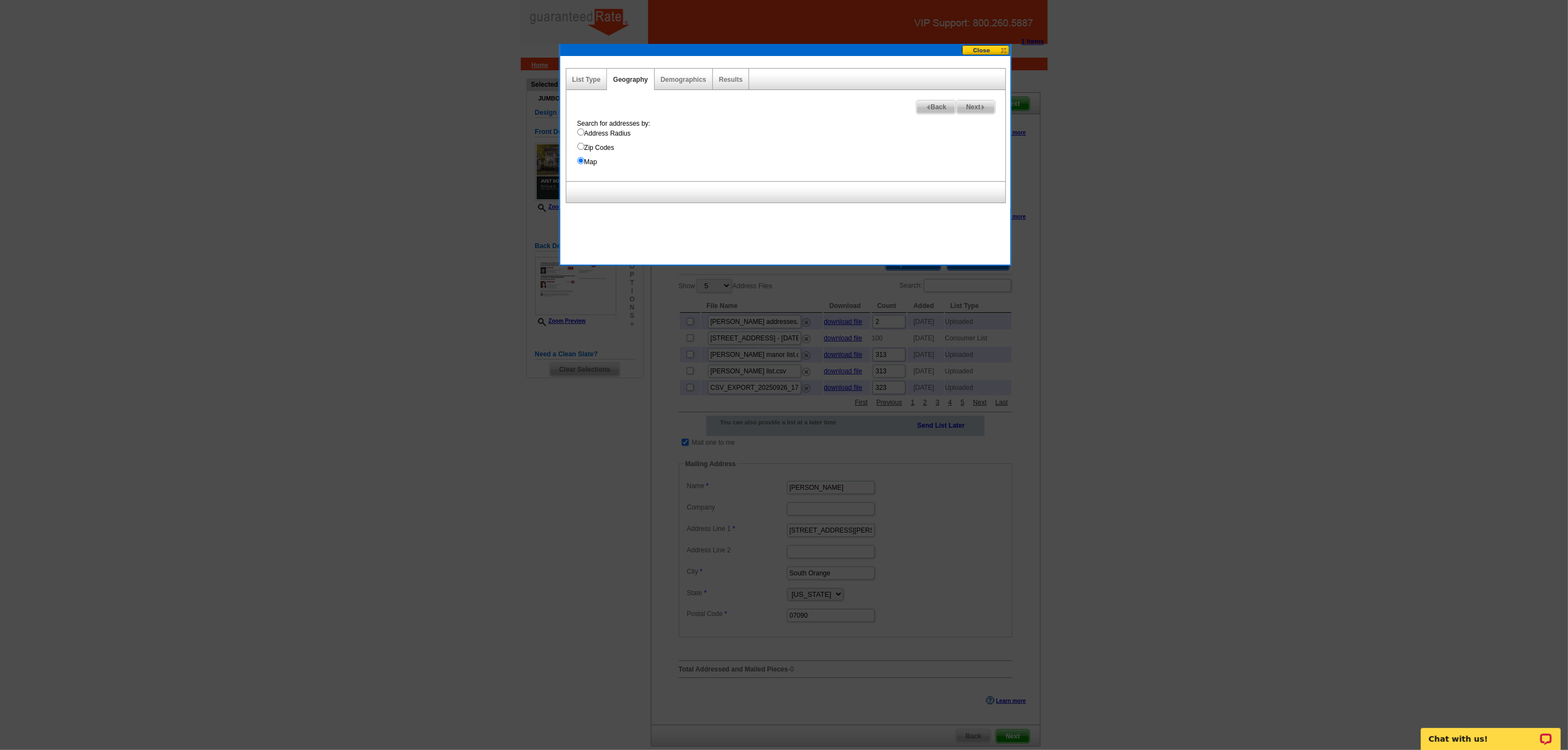
click at [973, 109] on span "Next" at bounding box center [976, 107] width 38 height 13
select select
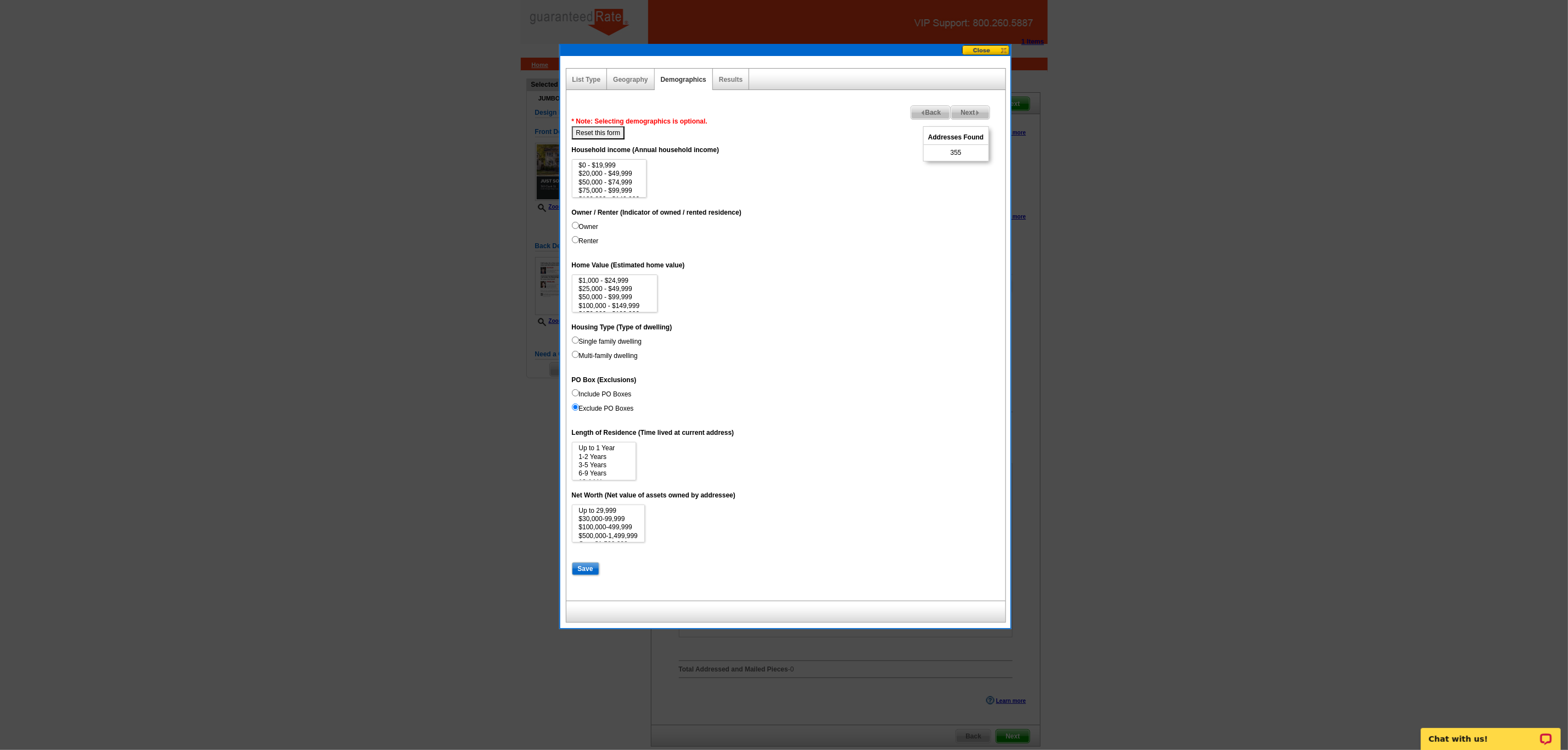
click at [921, 115] on img at bounding box center [923, 113] width 5 height 5
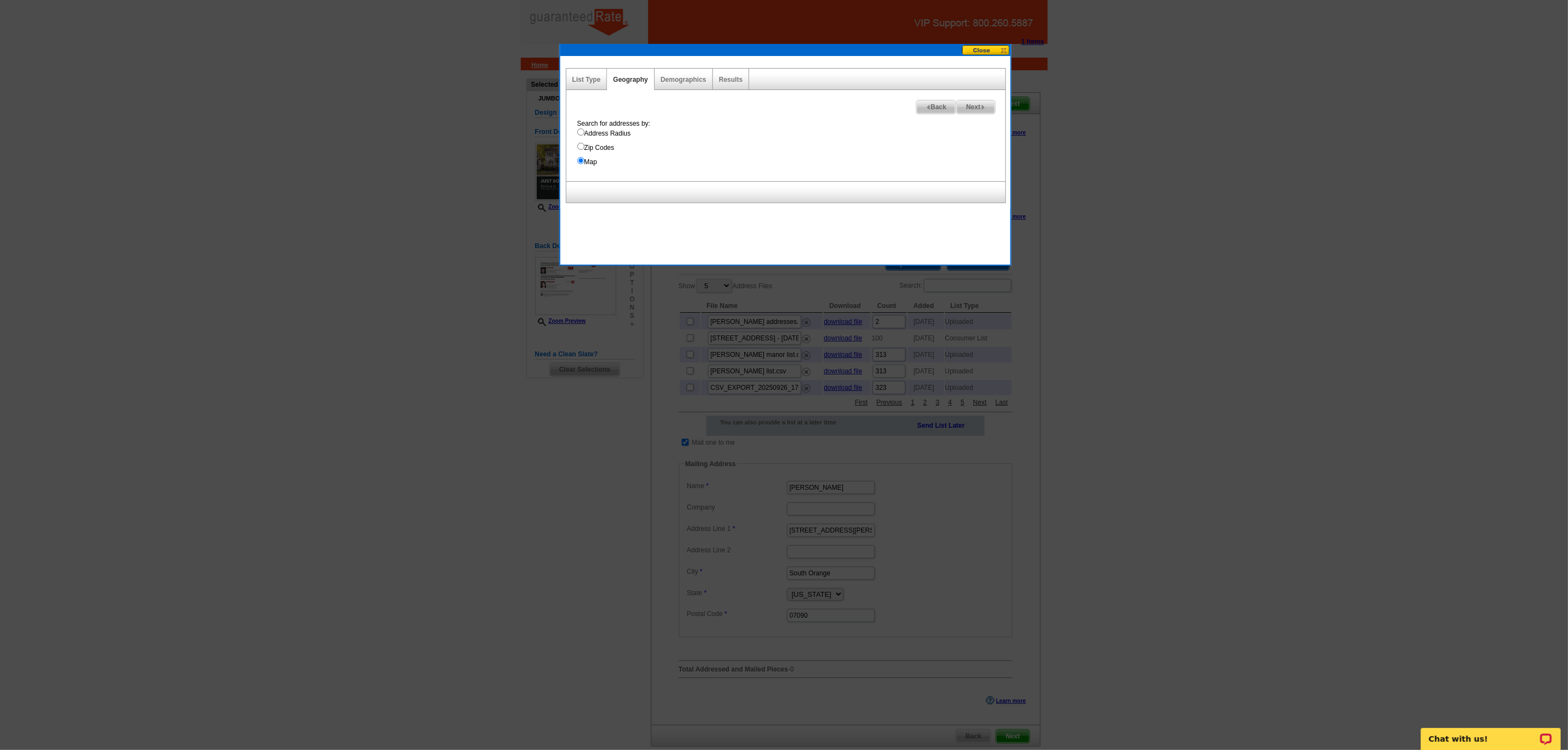
click at [583, 147] on input "Zip Codes" at bounding box center [581, 147] width 7 height 7
radio input "true"
click at [579, 160] on input "Map" at bounding box center [581, 161] width 7 height 7
radio input "true"
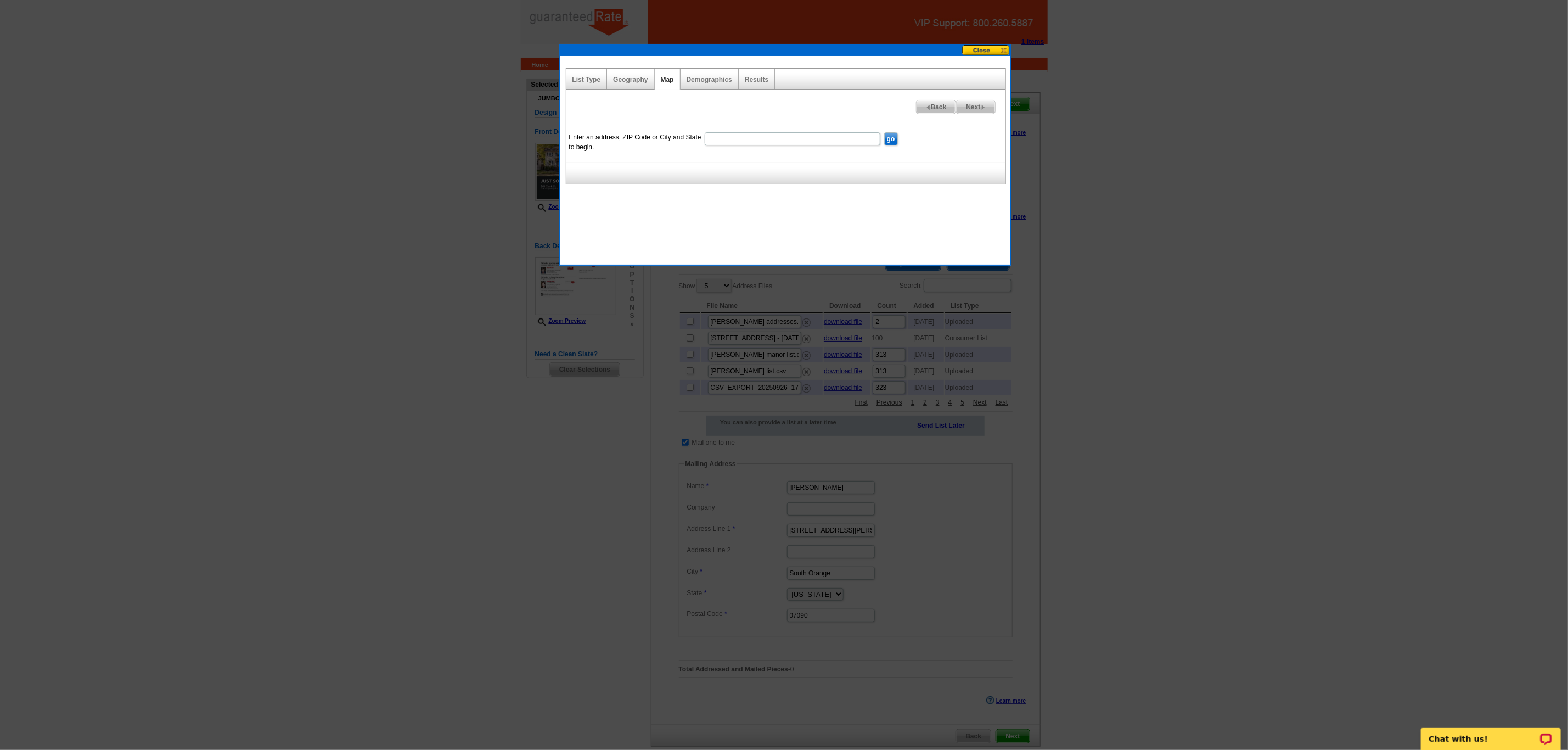
click at [740, 138] on input "Enter an address, ZIP Code or City and State to begin." at bounding box center [792, 139] width 176 height 13
paste input "[STREET_ADDRESS]"
type input "[STREET_ADDRESS]"
click at [890, 136] on input "go" at bounding box center [891, 139] width 14 height 13
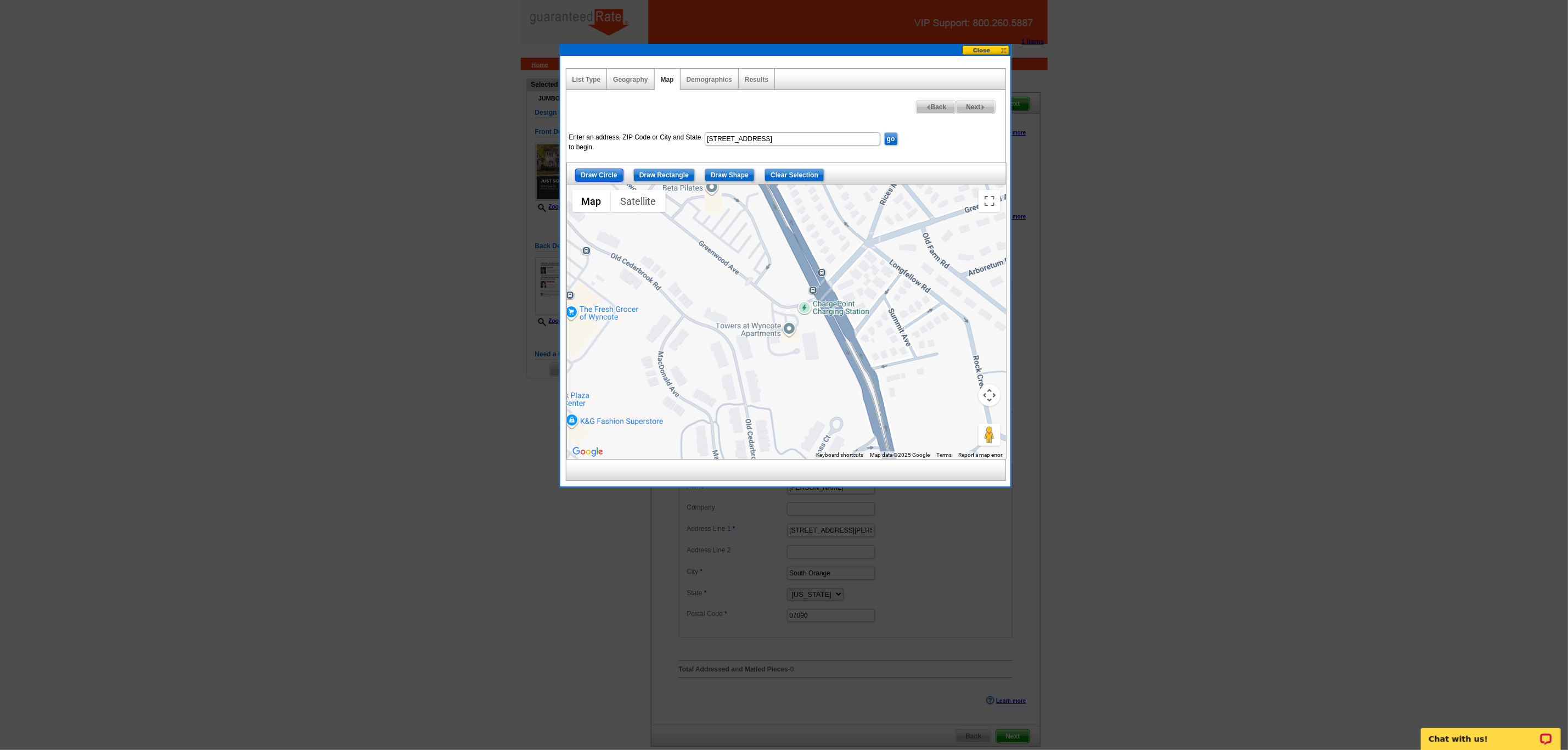
click at [603, 173] on input "Draw Circle" at bounding box center [599, 175] width 48 height 13
drag, startPoint x: 747, startPoint y: 303, endPoint x: 758, endPoint y: 315, distance: 16.3
drag, startPoint x: 753, startPoint y: 310, endPoint x: 771, endPoint y: 326, distance: 24.1
drag, startPoint x: 771, startPoint y: 320, endPoint x: 761, endPoint y: 300, distance: 22.4
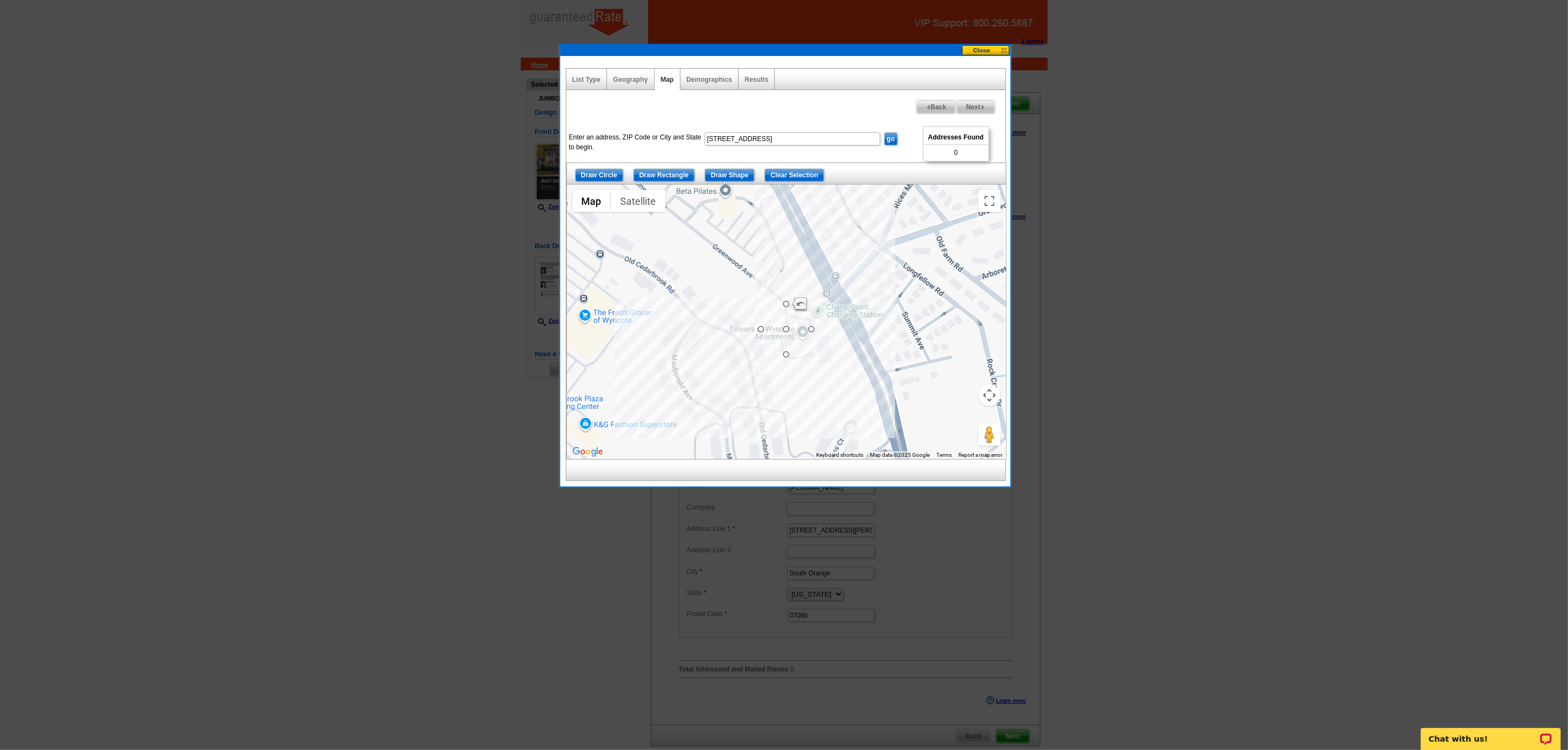
drag, startPoint x: 784, startPoint y: 330, endPoint x: 798, endPoint y: 331, distance: 14.0
click at [800, 333] on div at bounding box center [787, 322] width 439 height 274
drag, startPoint x: 787, startPoint y: 330, endPoint x: 805, endPoint y: 334, distance: 18.4
click at [977, 110] on span "Next" at bounding box center [976, 107] width 38 height 13
select select
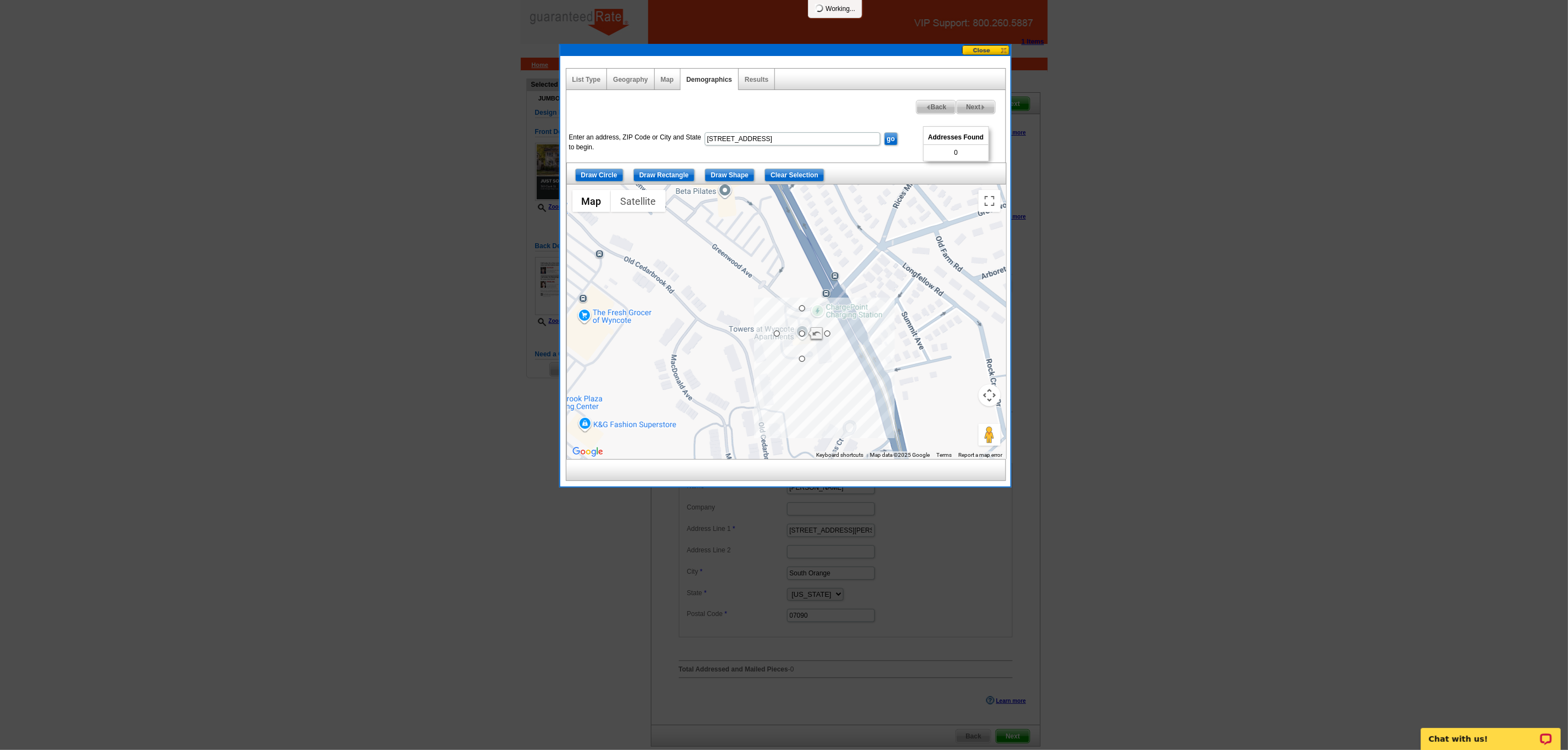
select select
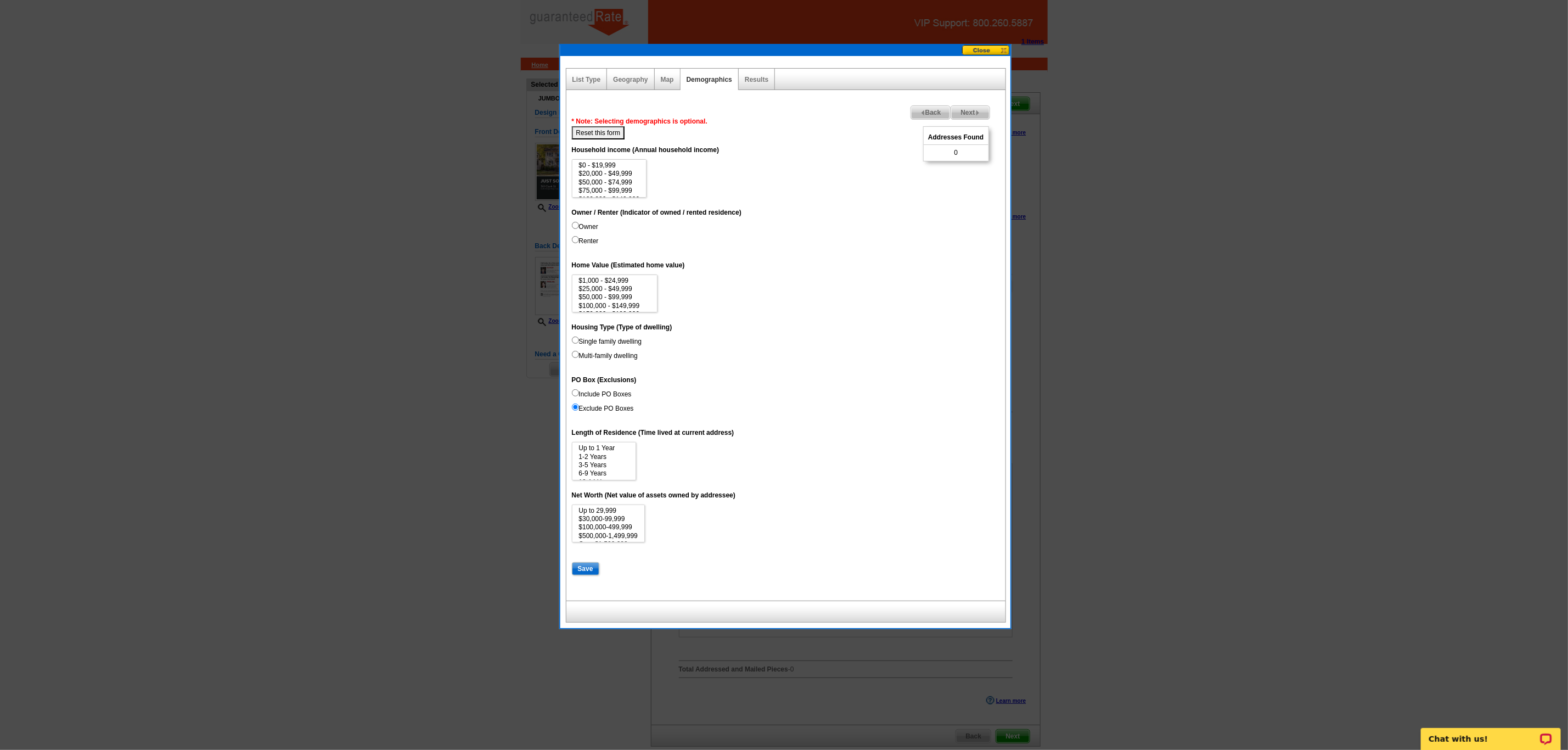
click at [576, 396] on input "Include PO Boxes" at bounding box center [576, 393] width 7 height 7
radio input "true"
click at [922, 114] on span "Back" at bounding box center [931, 112] width 39 height 13
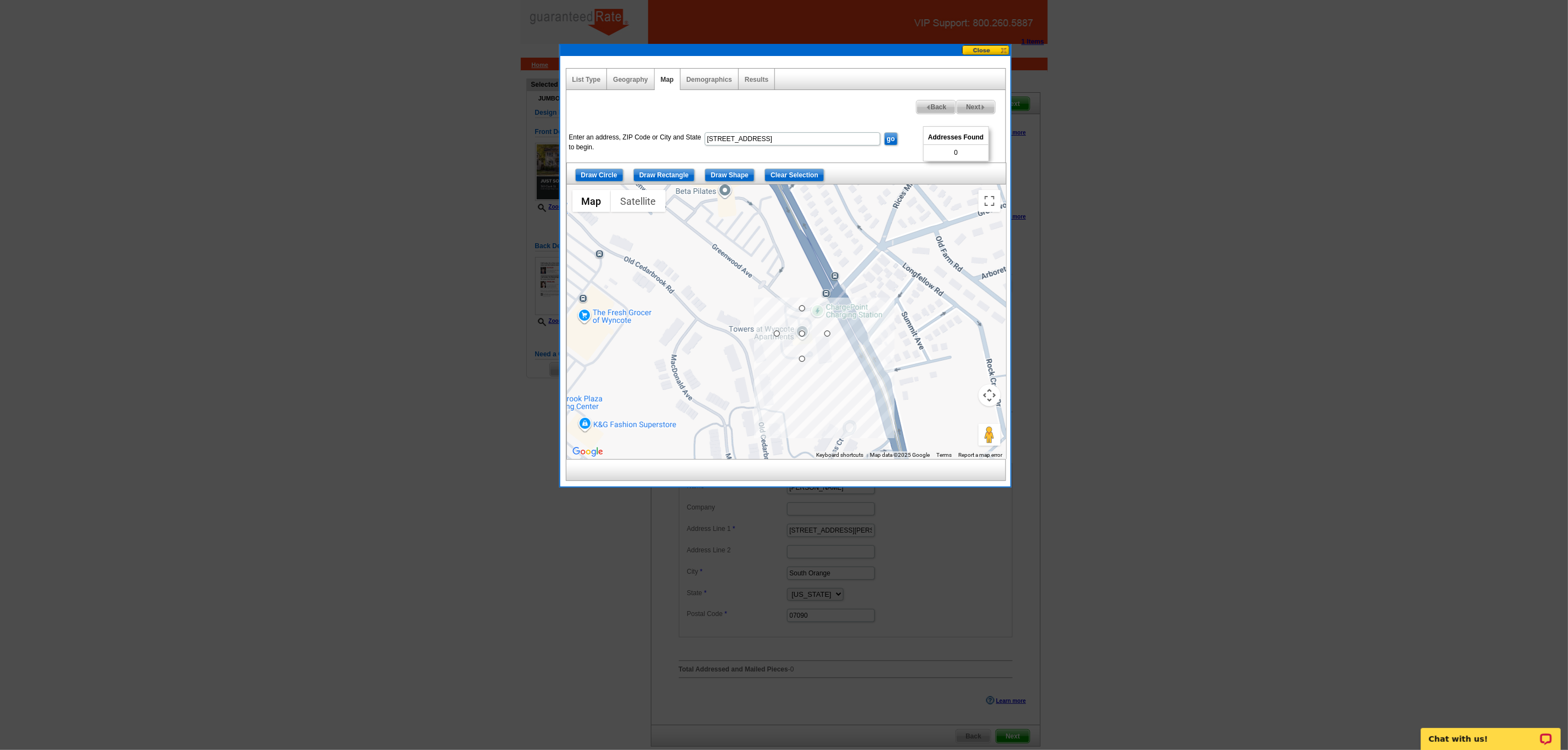
click at [969, 106] on span "Next" at bounding box center [976, 107] width 38 height 13
select select
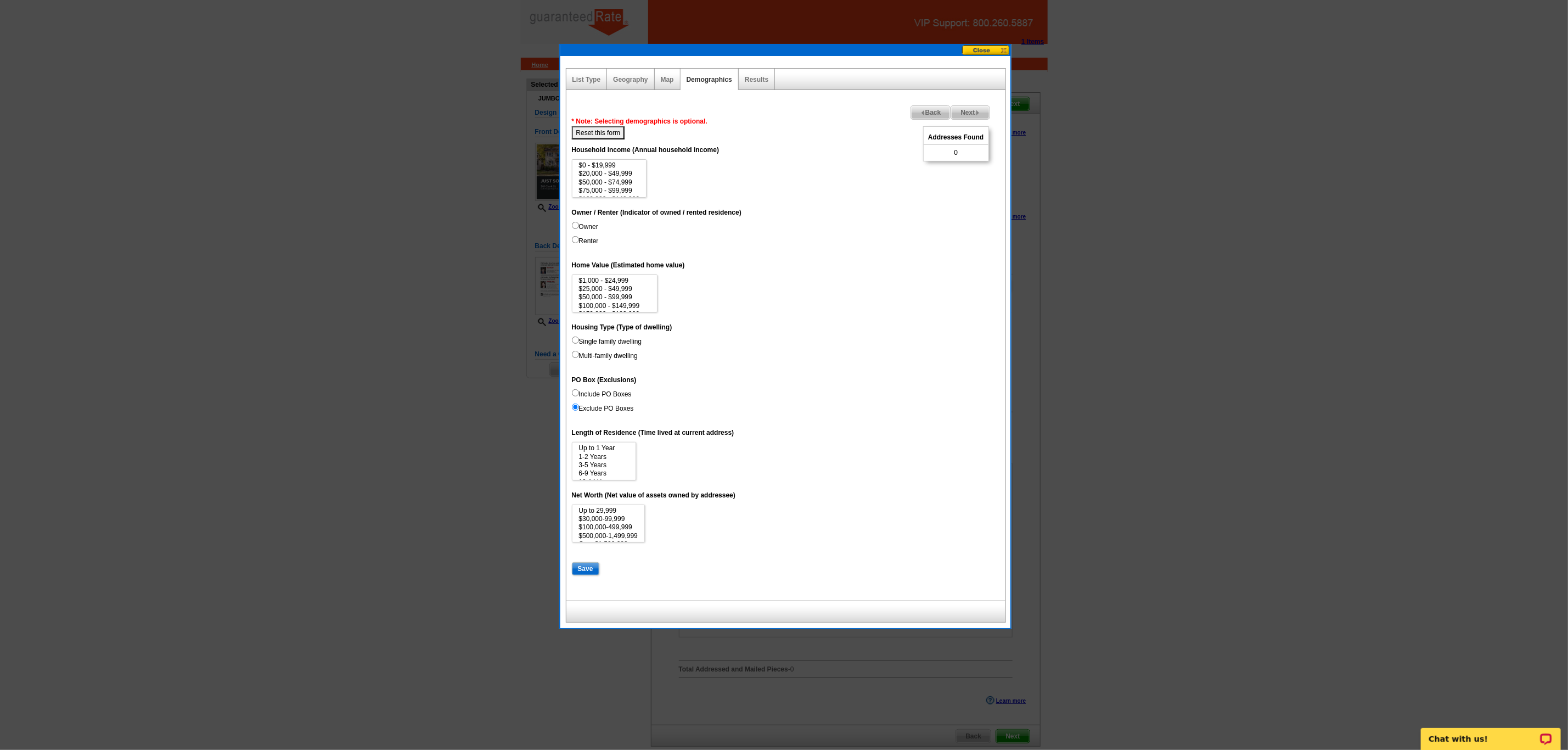
click at [576, 242] on input "Renter" at bounding box center [576, 240] width 7 height 7
radio input "true"
click at [929, 107] on span "Back" at bounding box center [931, 112] width 39 height 13
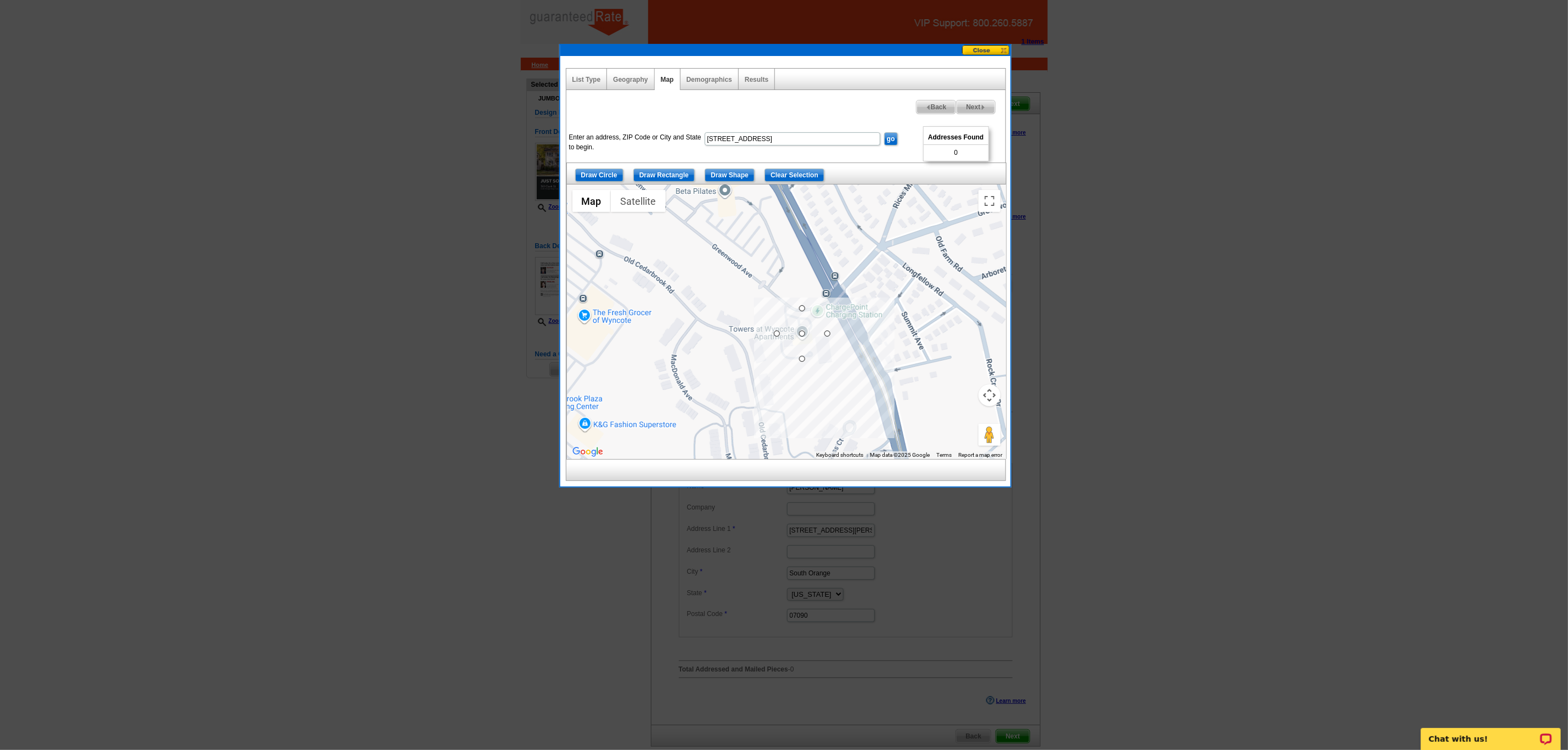
click at [803, 323] on div at bounding box center [787, 322] width 439 height 274
drag, startPoint x: 800, startPoint y: 333, endPoint x: 758, endPoint y: 294, distance: 57.3
click at [757, 280] on div at bounding box center [787, 322] width 439 height 274
click at [917, 107] on span "Back" at bounding box center [937, 107] width 39 height 13
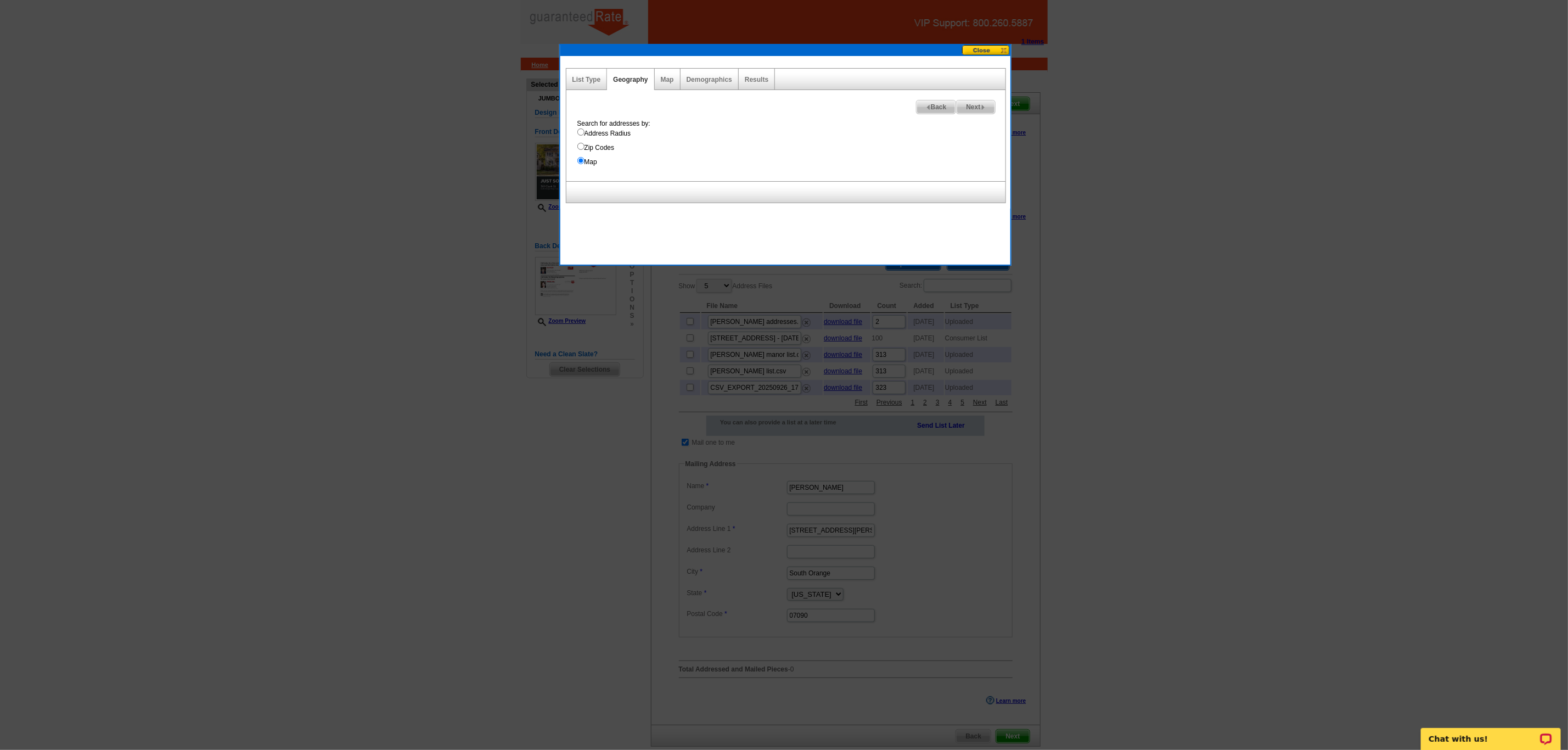
click at [976, 104] on span "Next" at bounding box center [976, 107] width 38 height 13
select select
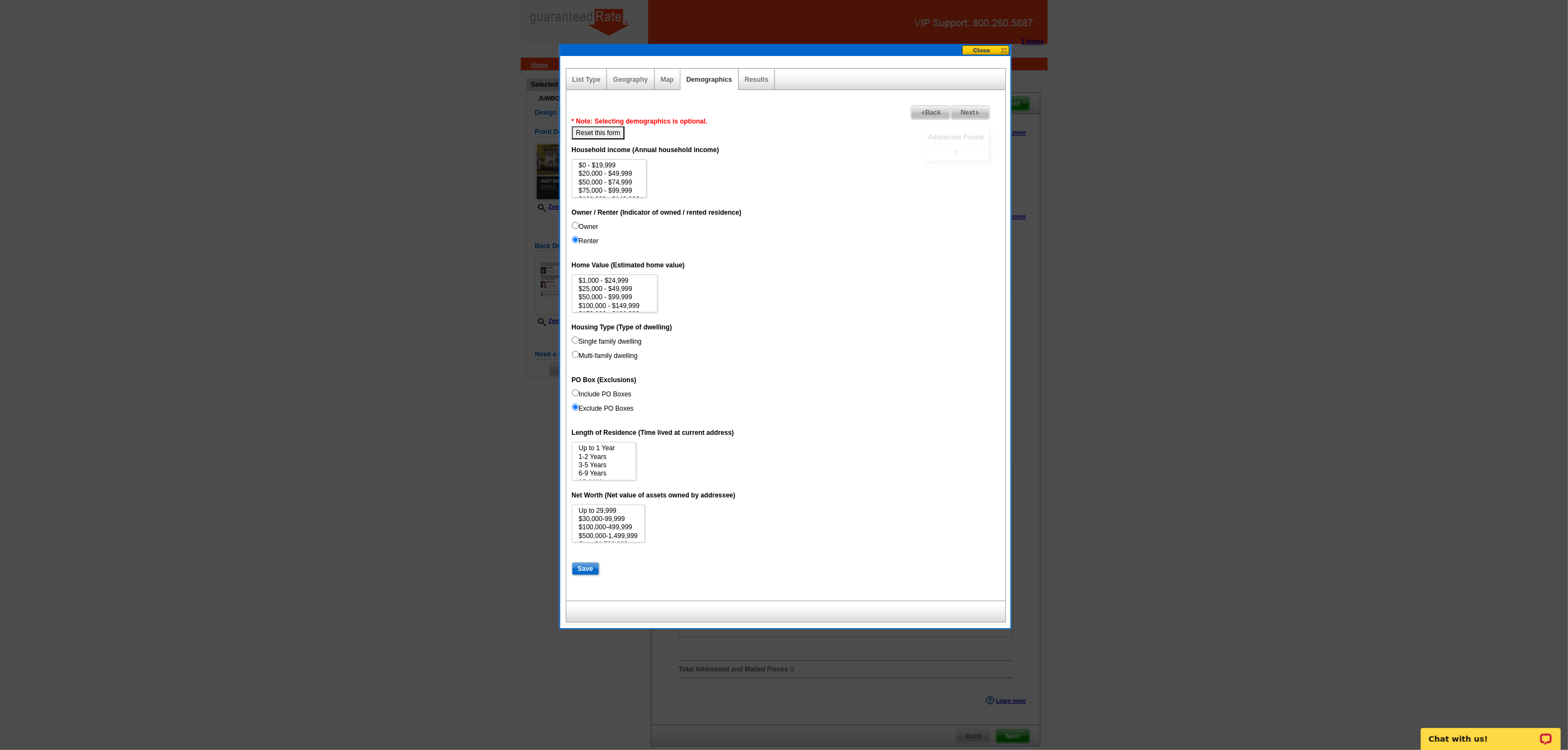
click at [921, 107] on span "Back" at bounding box center [931, 112] width 39 height 13
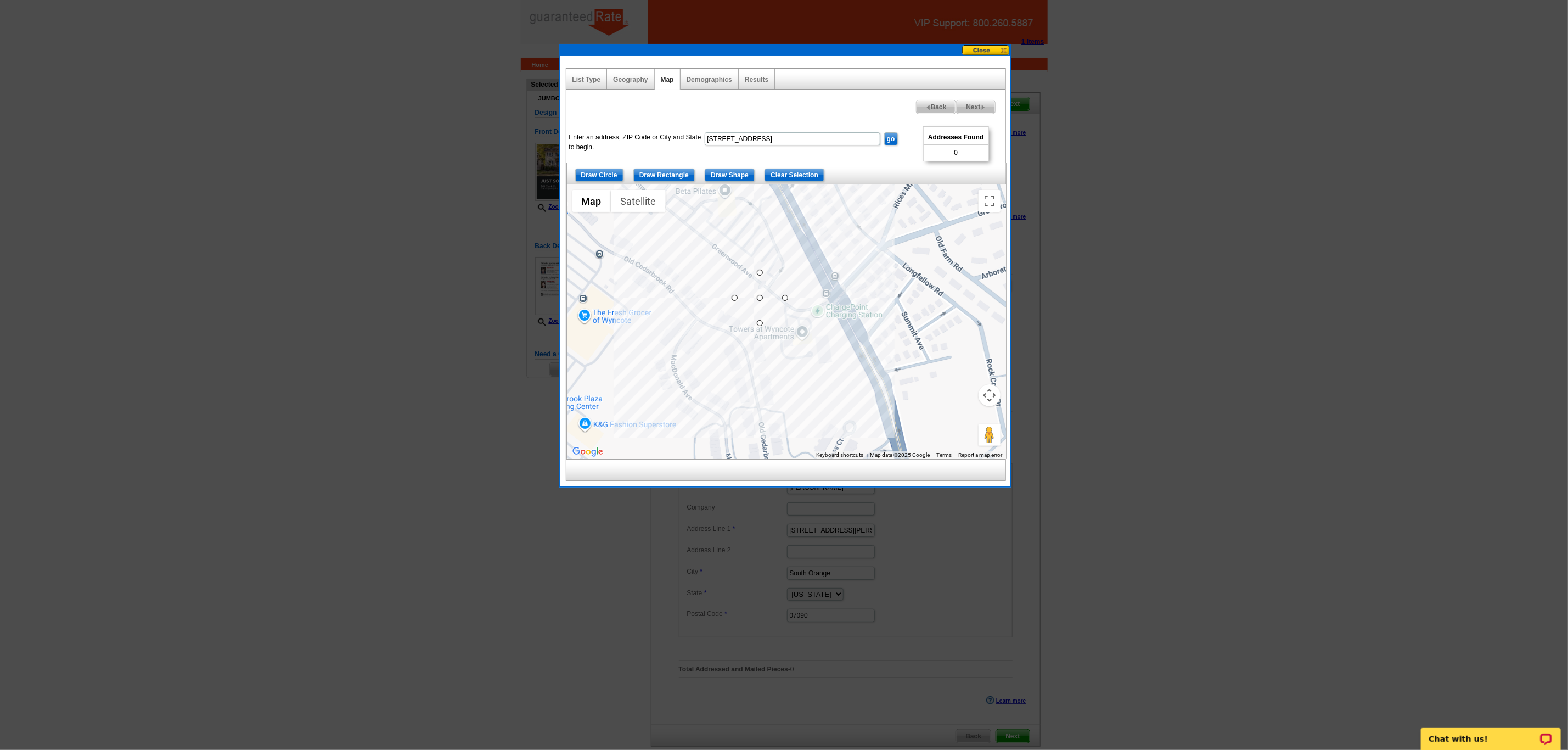
click at [987, 45] on button at bounding box center [986, 50] width 48 height 10
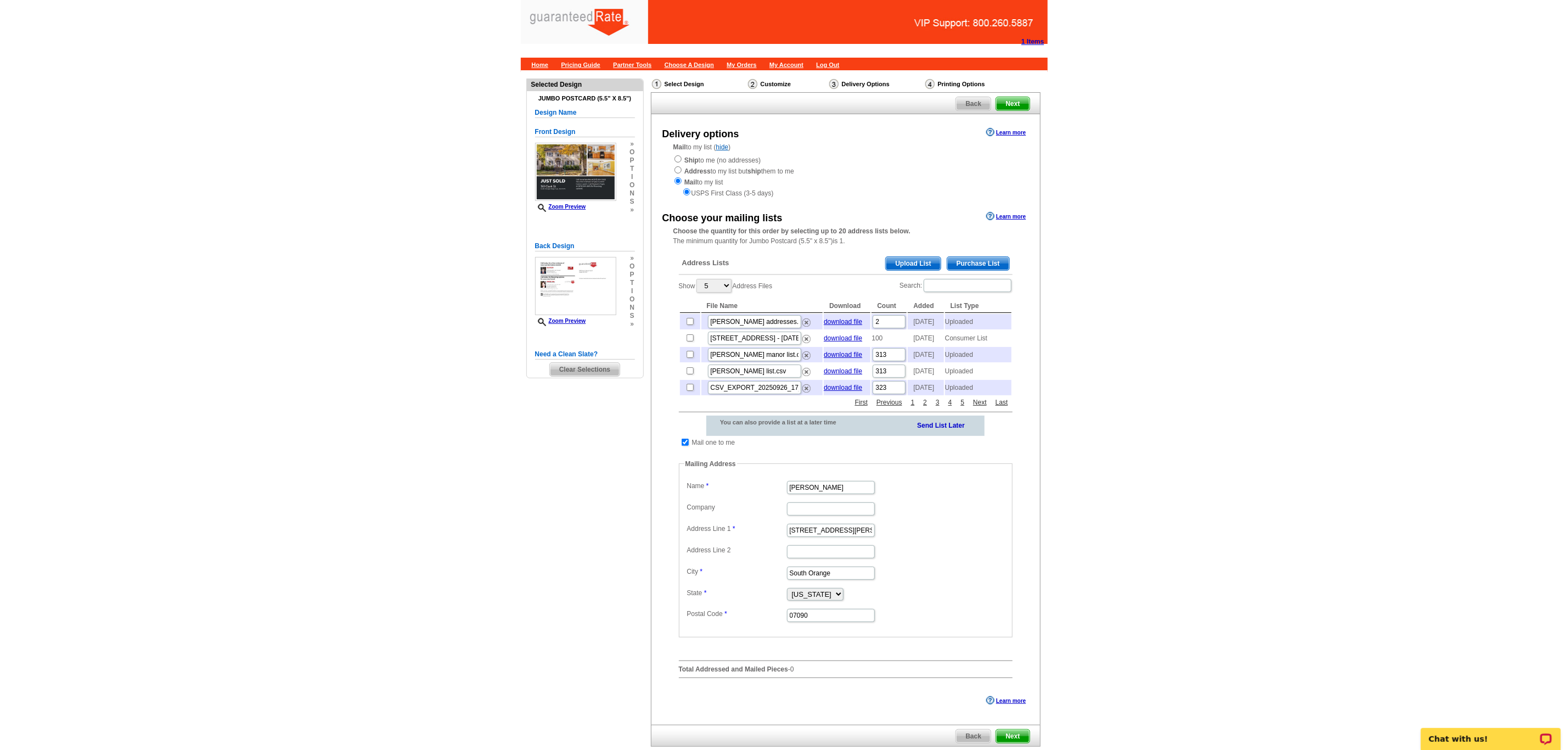
click at [964, 268] on span "Purchase List" at bounding box center [978, 263] width 62 height 13
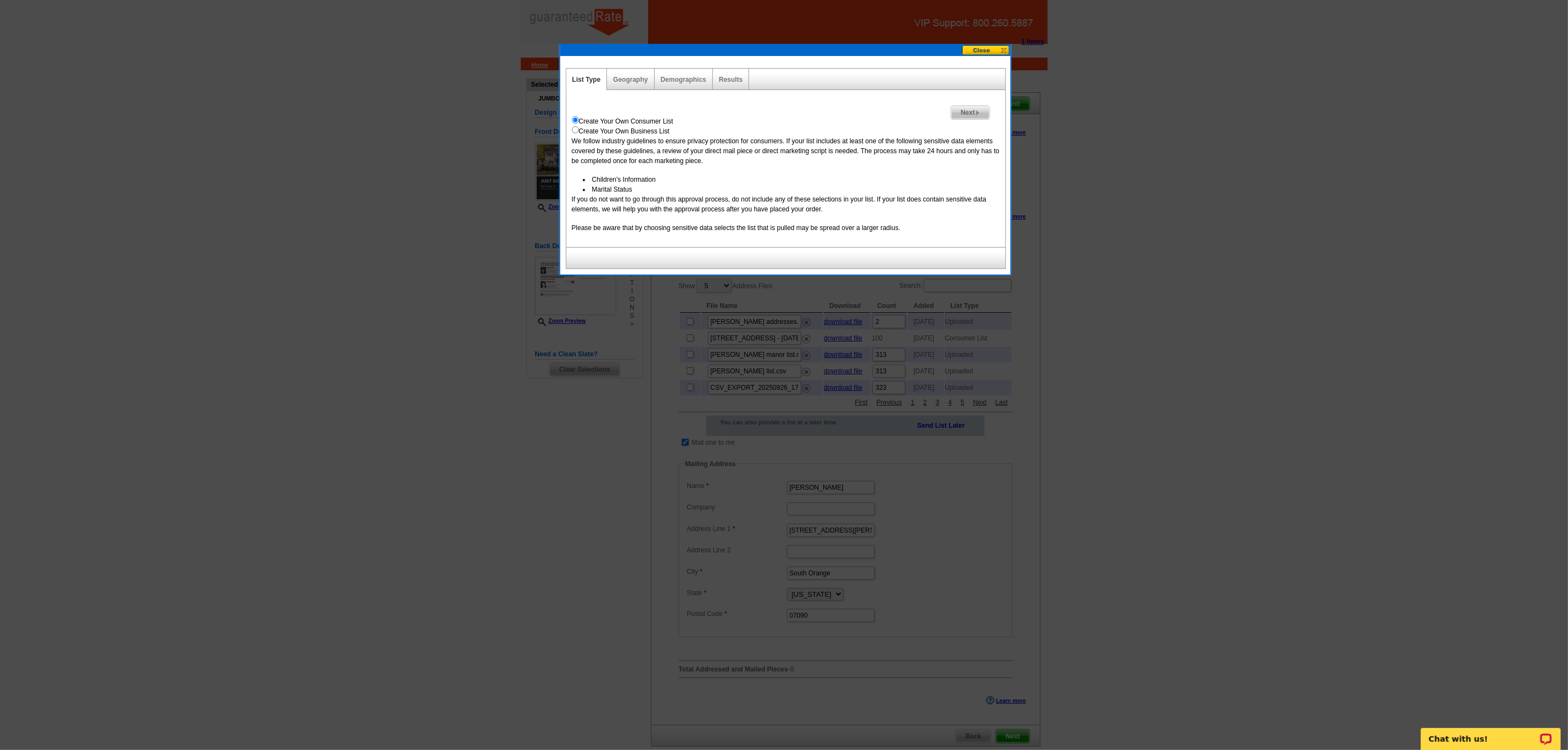
click at [962, 112] on span "Next" at bounding box center [970, 112] width 38 height 13
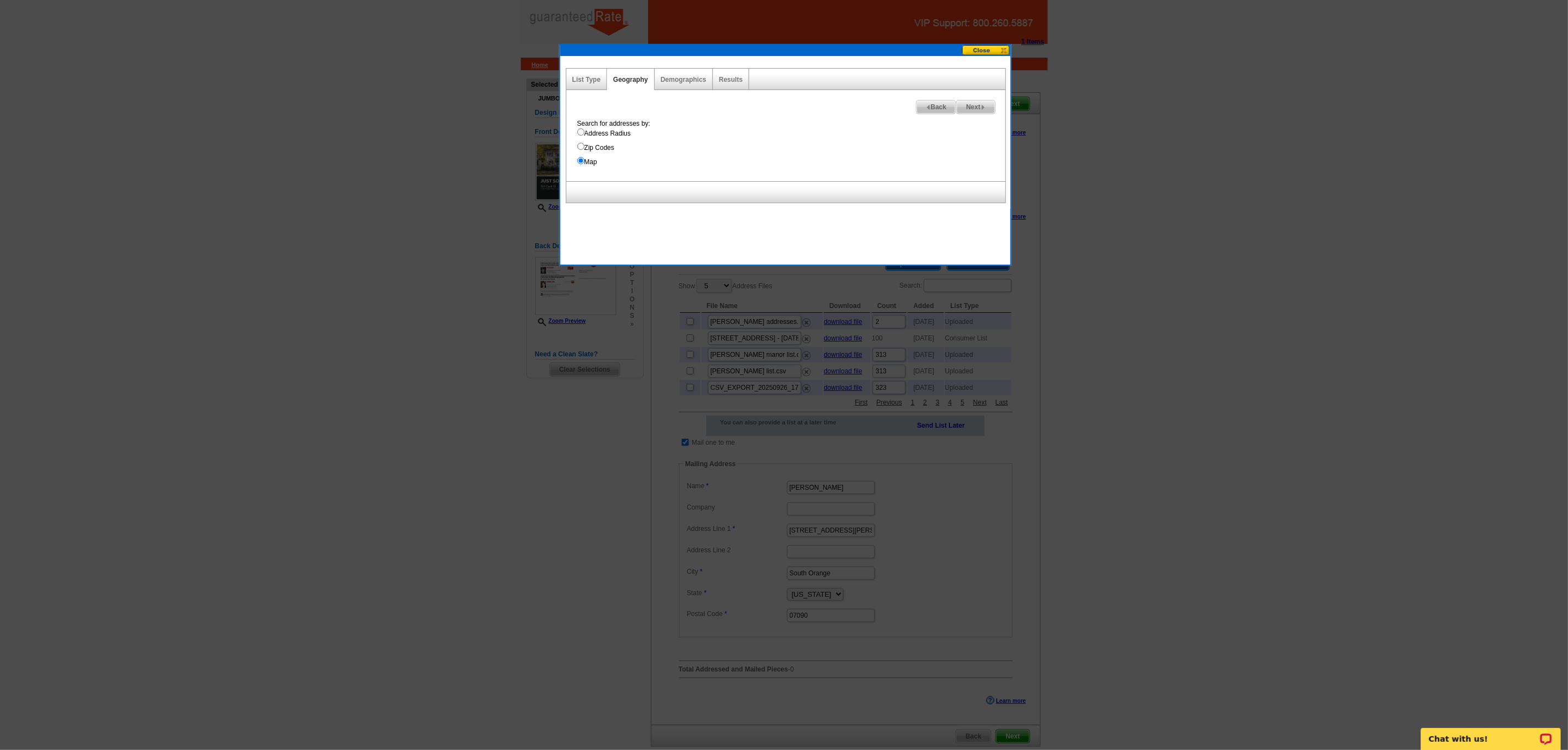
click at [980, 104] on span "Next" at bounding box center [976, 107] width 38 height 13
select select
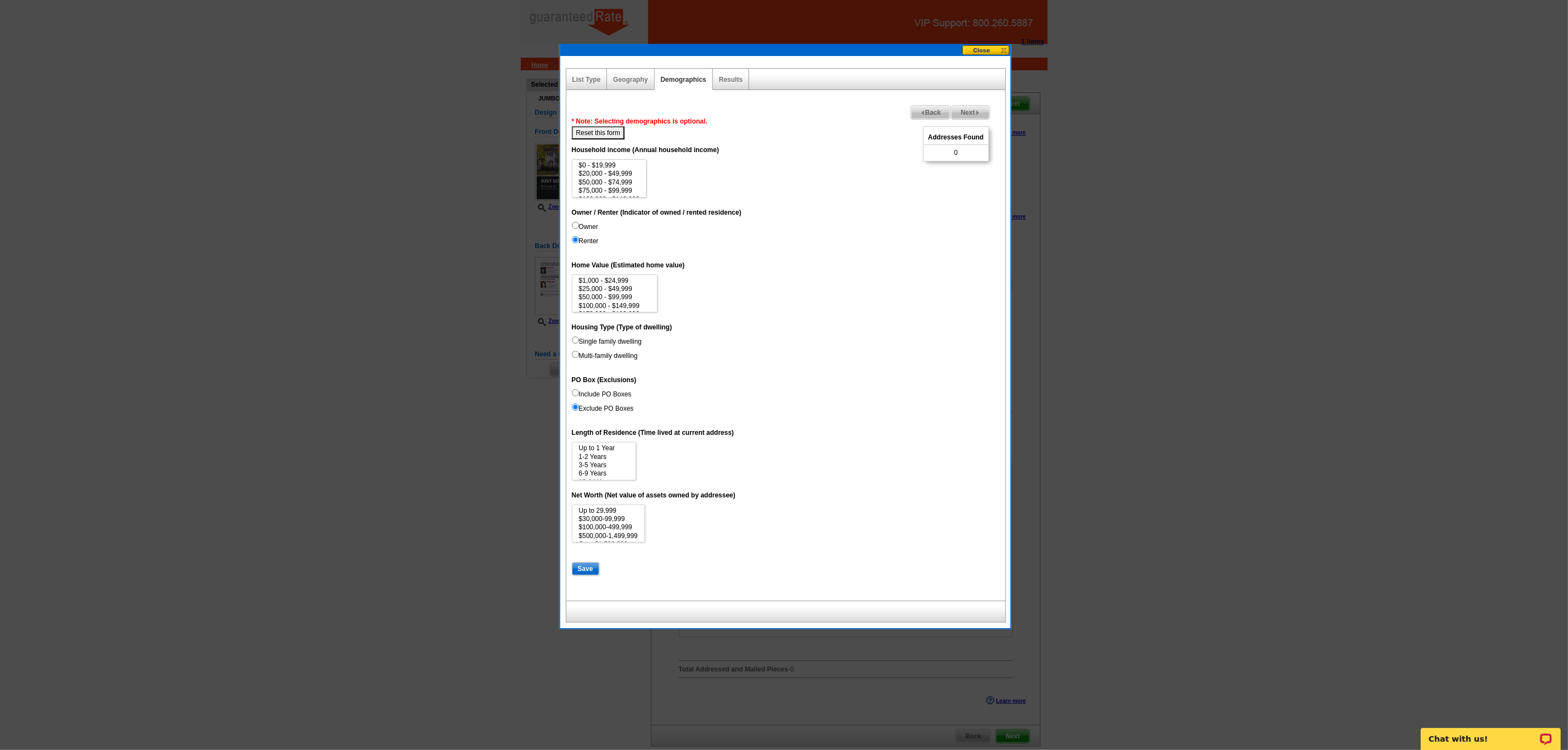
click at [911, 109] on span "Back" at bounding box center [931, 112] width 39 height 13
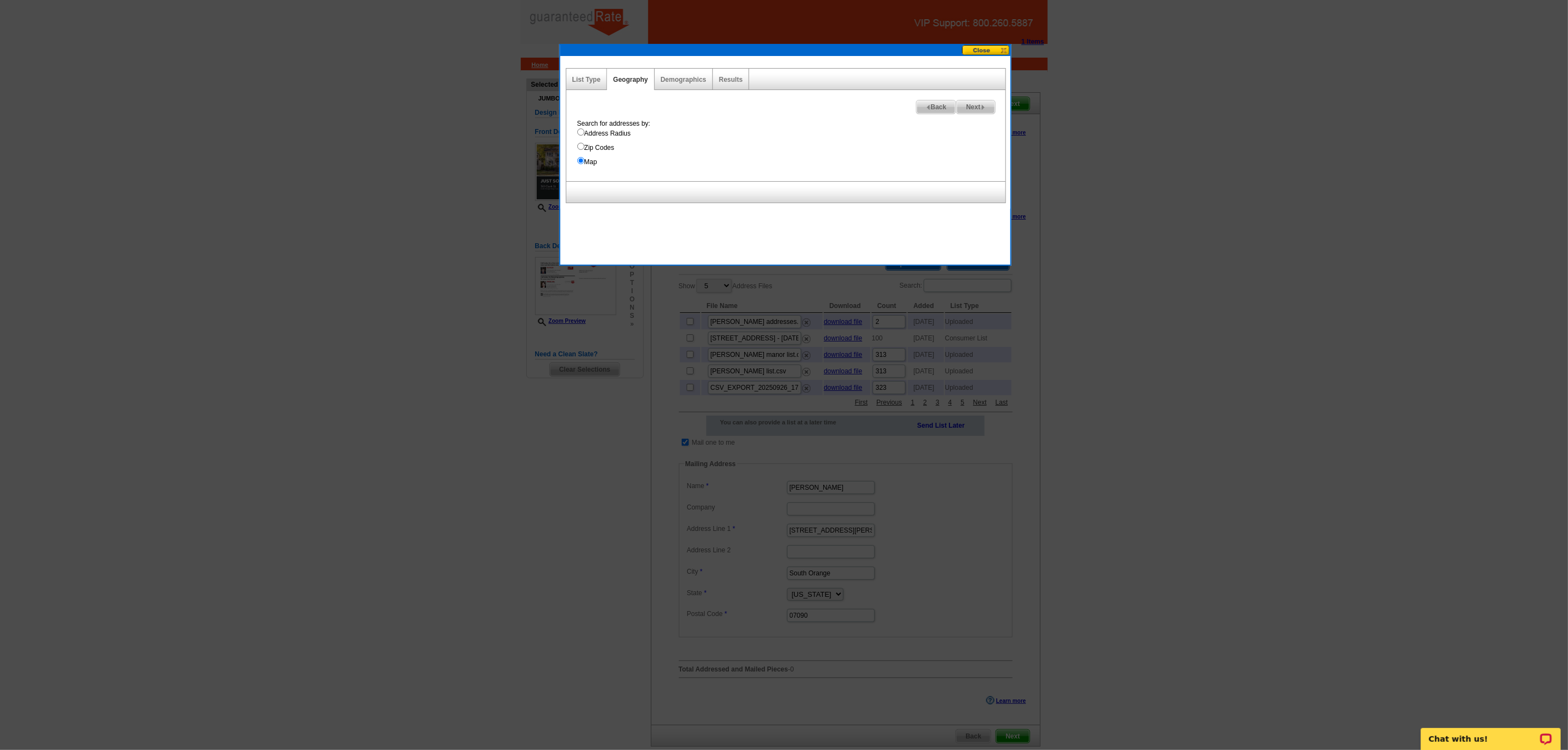
click at [580, 141] on div "Search for addresses by: Address Radius Zip Codes Map" at bounding box center [789, 142] width 434 height 48
click at [580, 149] on input "Zip Codes" at bounding box center [581, 147] width 7 height 7
radio input "true"
click at [581, 165] on label "Map" at bounding box center [792, 162] width 428 height 10
click at [581, 164] on input "Map" at bounding box center [581, 161] width 7 height 7
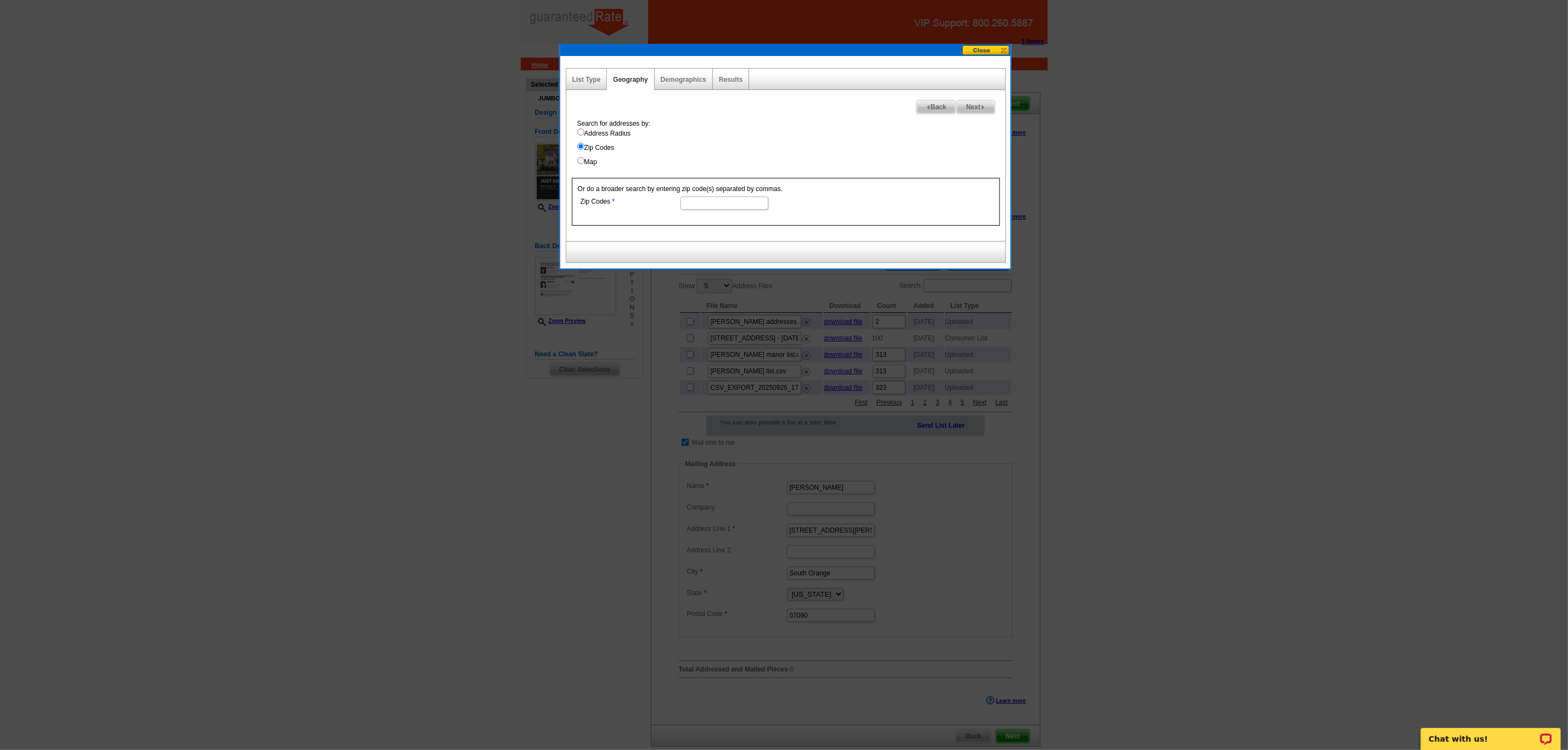
radio input "true"
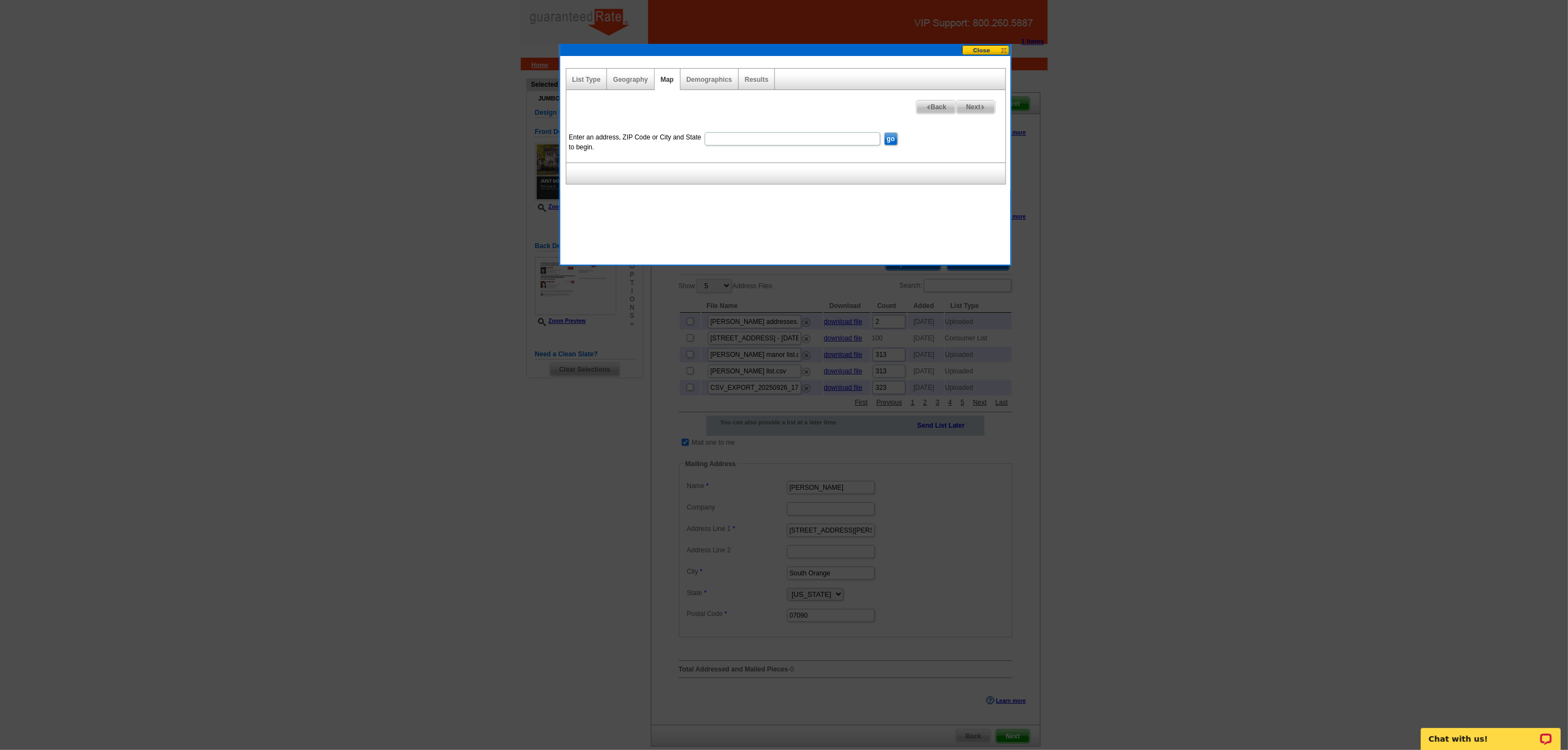
click at [728, 140] on input "Enter an address, ZIP Code or City and State to begin." at bounding box center [792, 139] width 176 height 13
paste input "[STREET_ADDRESS]"
type input "[STREET_ADDRESS]"
click at [884, 133] on input "go" at bounding box center [891, 139] width 14 height 13
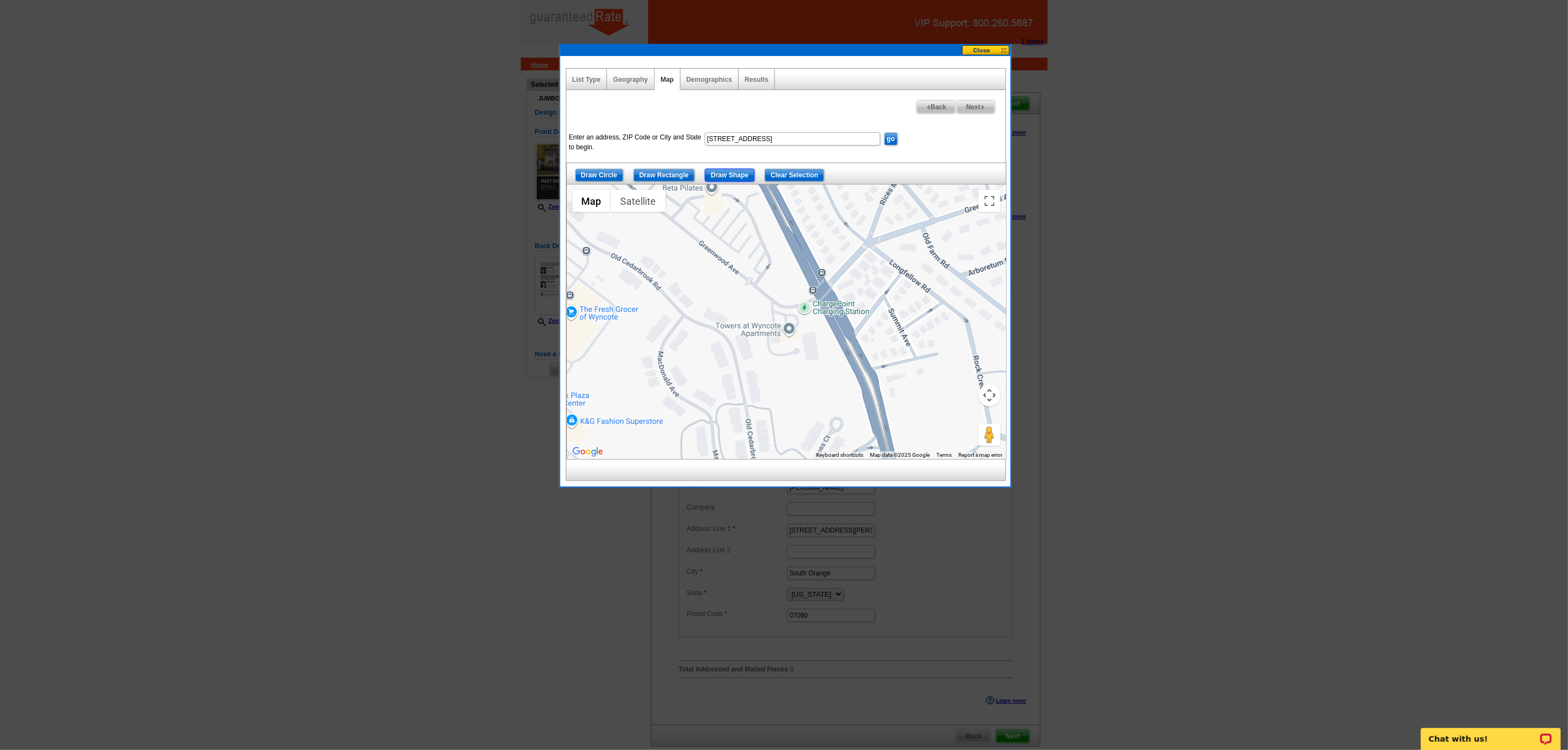
click at [721, 179] on input "Draw Shape" at bounding box center [729, 175] width 50 height 13
click at [745, 290] on div at bounding box center [787, 322] width 439 height 274
click at [750, 366] on div at bounding box center [787, 322] width 439 height 274
click at [832, 376] on div at bounding box center [787, 322] width 439 height 274
click at [829, 295] on div at bounding box center [787, 322] width 439 height 274
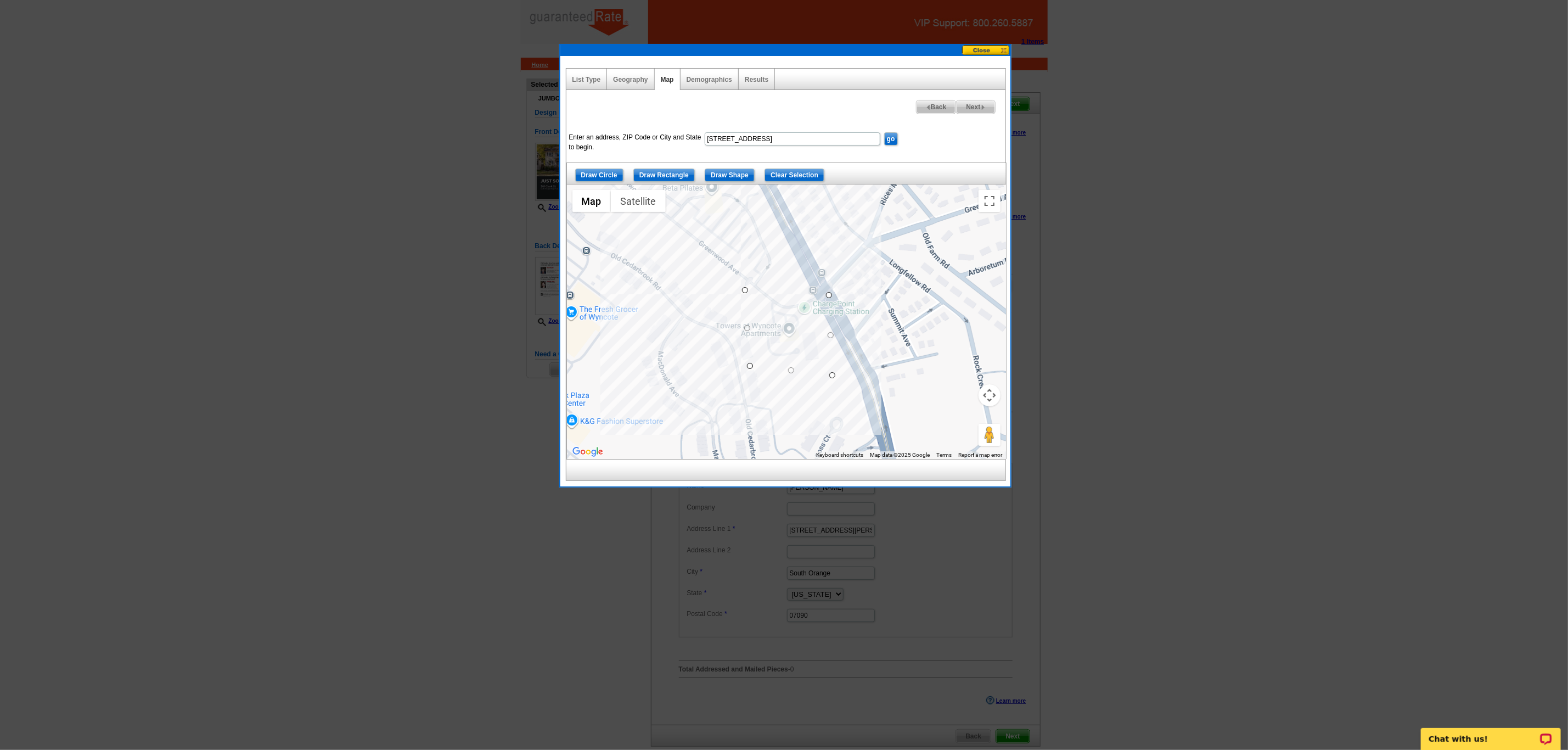
click at [743, 290] on div at bounding box center [787, 322] width 439 height 274
click at [978, 112] on span "Next" at bounding box center [976, 107] width 38 height 13
select select
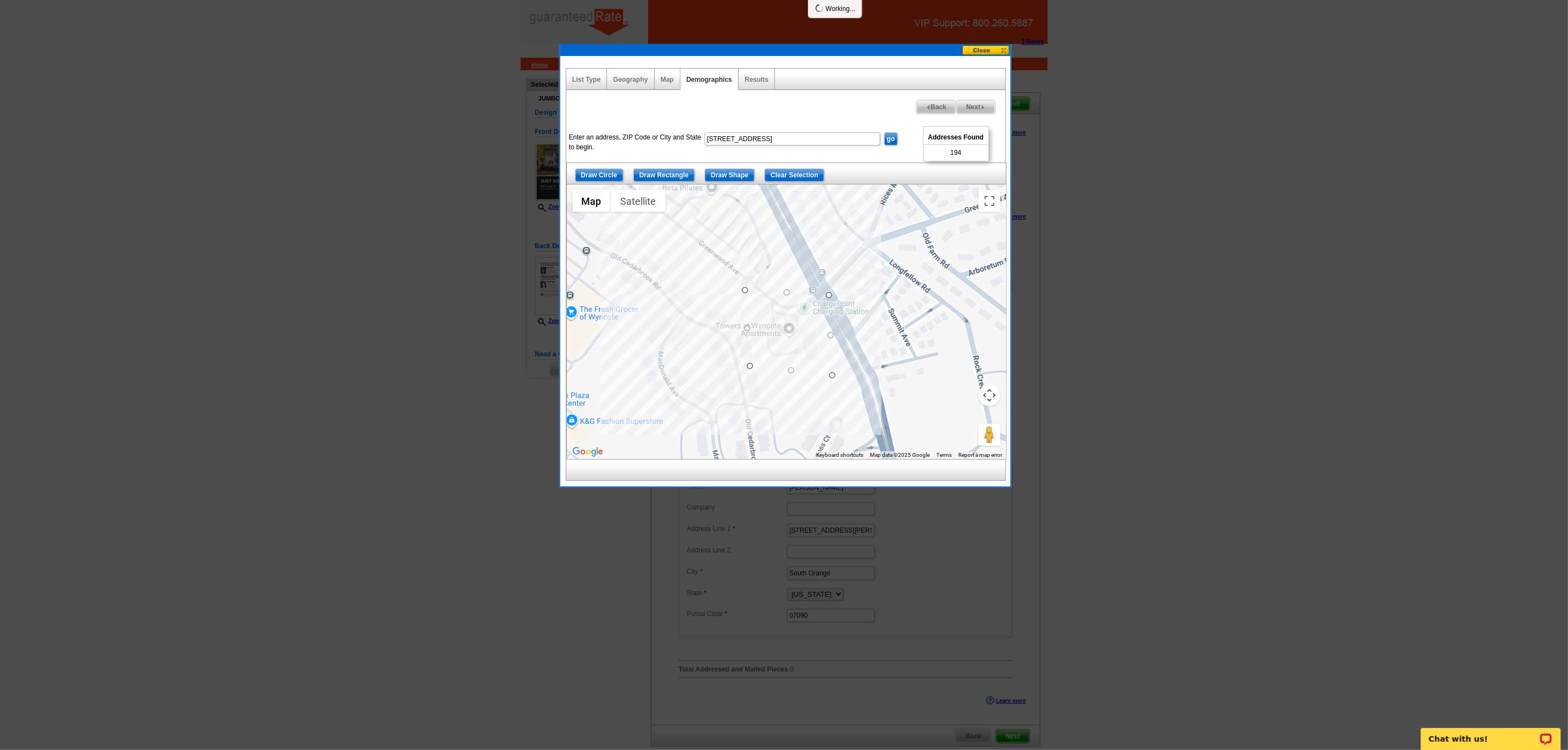
select select
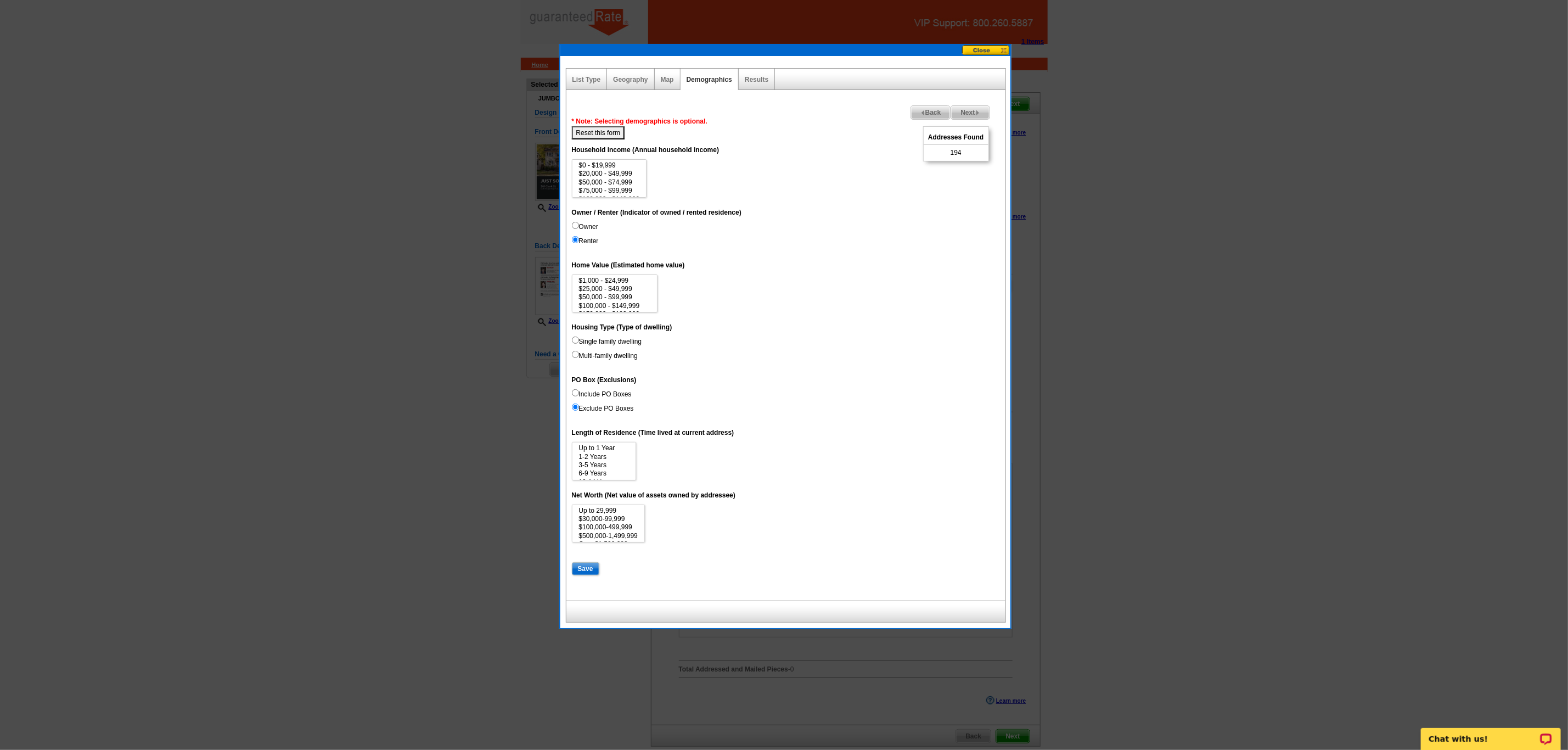
click at [669, 84] on div "Map" at bounding box center [668, 79] width 26 height 21
click at [1000, 50] on button at bounding box center [986, 50] width 48 height 10
